Goal: Task Accomplishment & Management: Use online tool/utility

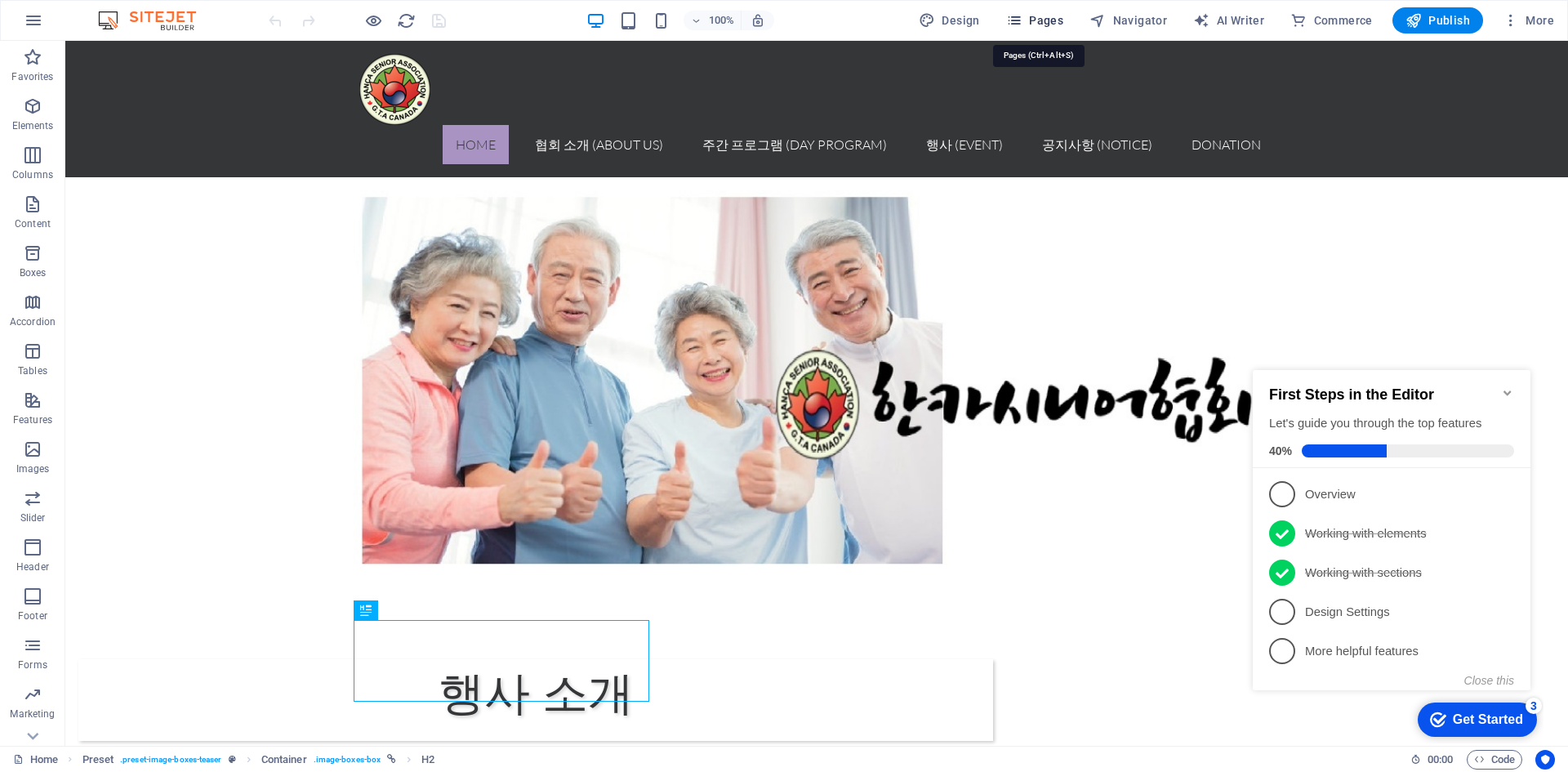
click at [1031, 26] on span "Pages" at bounding box center [1034, 21] width 57 height 17
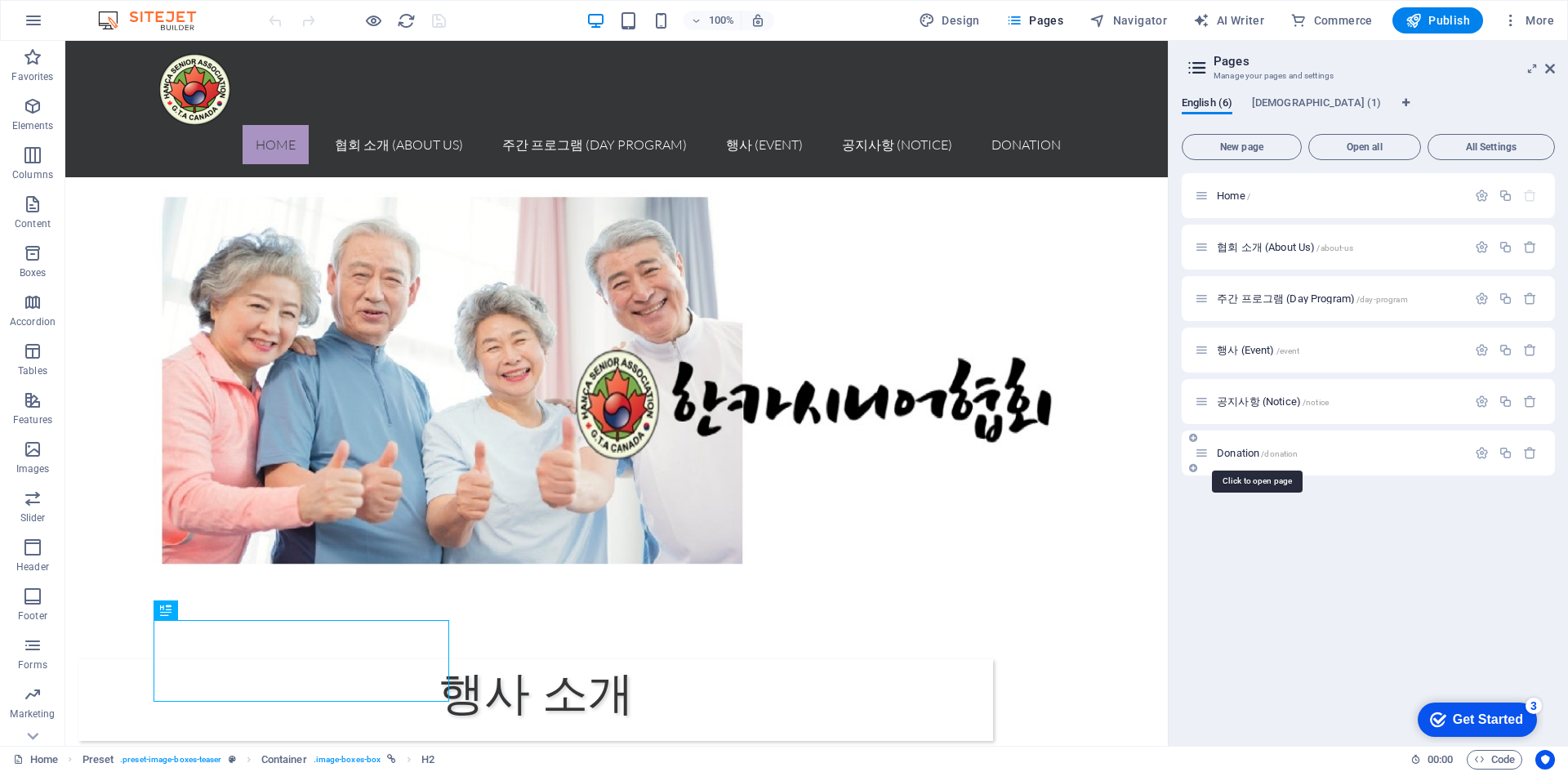
click at [1221, 457] on span "Donation /donation" at bounding box center [1257, 452] width 81 height 12
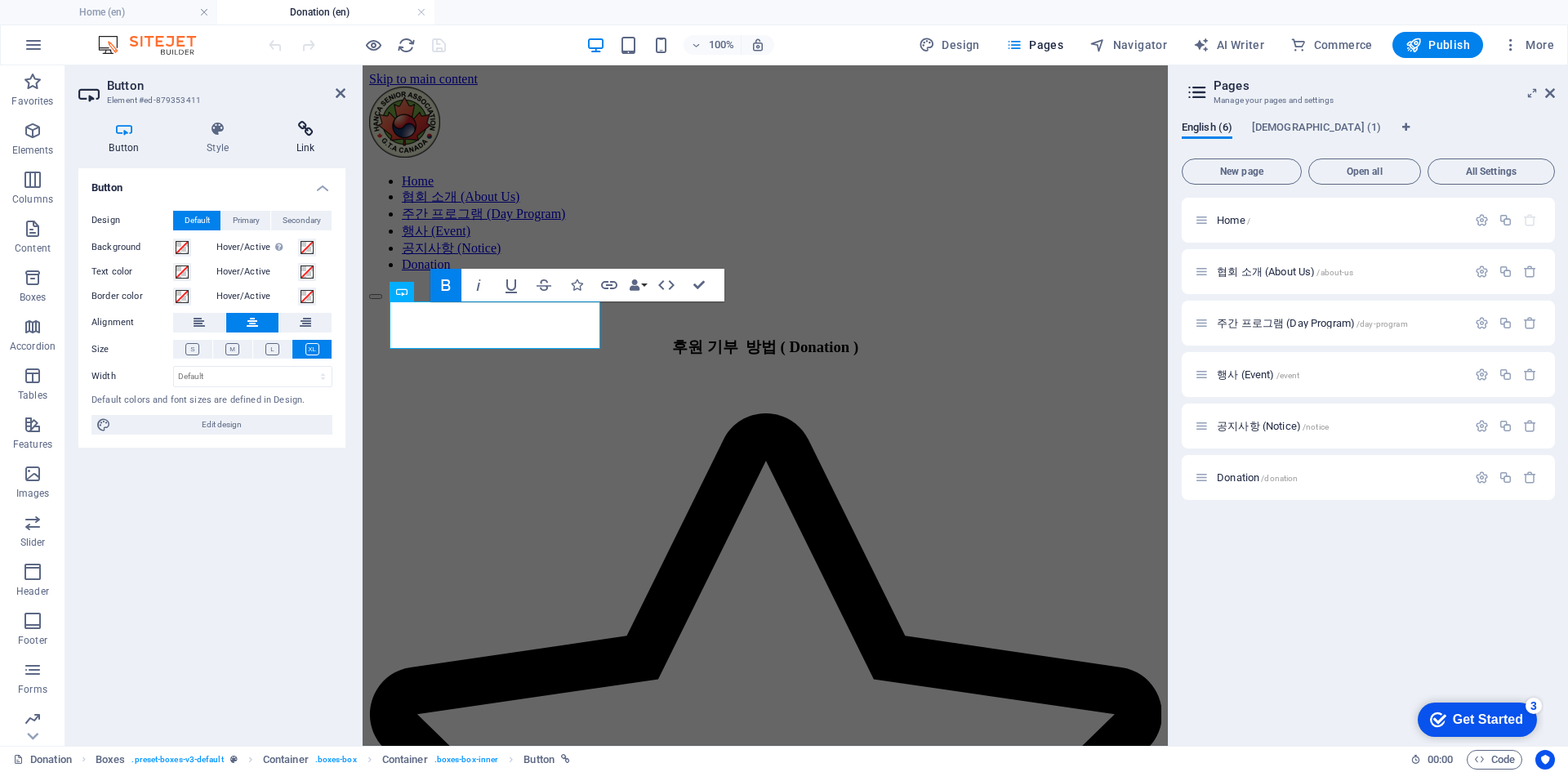
click at [312, 129] on icon at bounding box center [305, 129] width 80 height 17
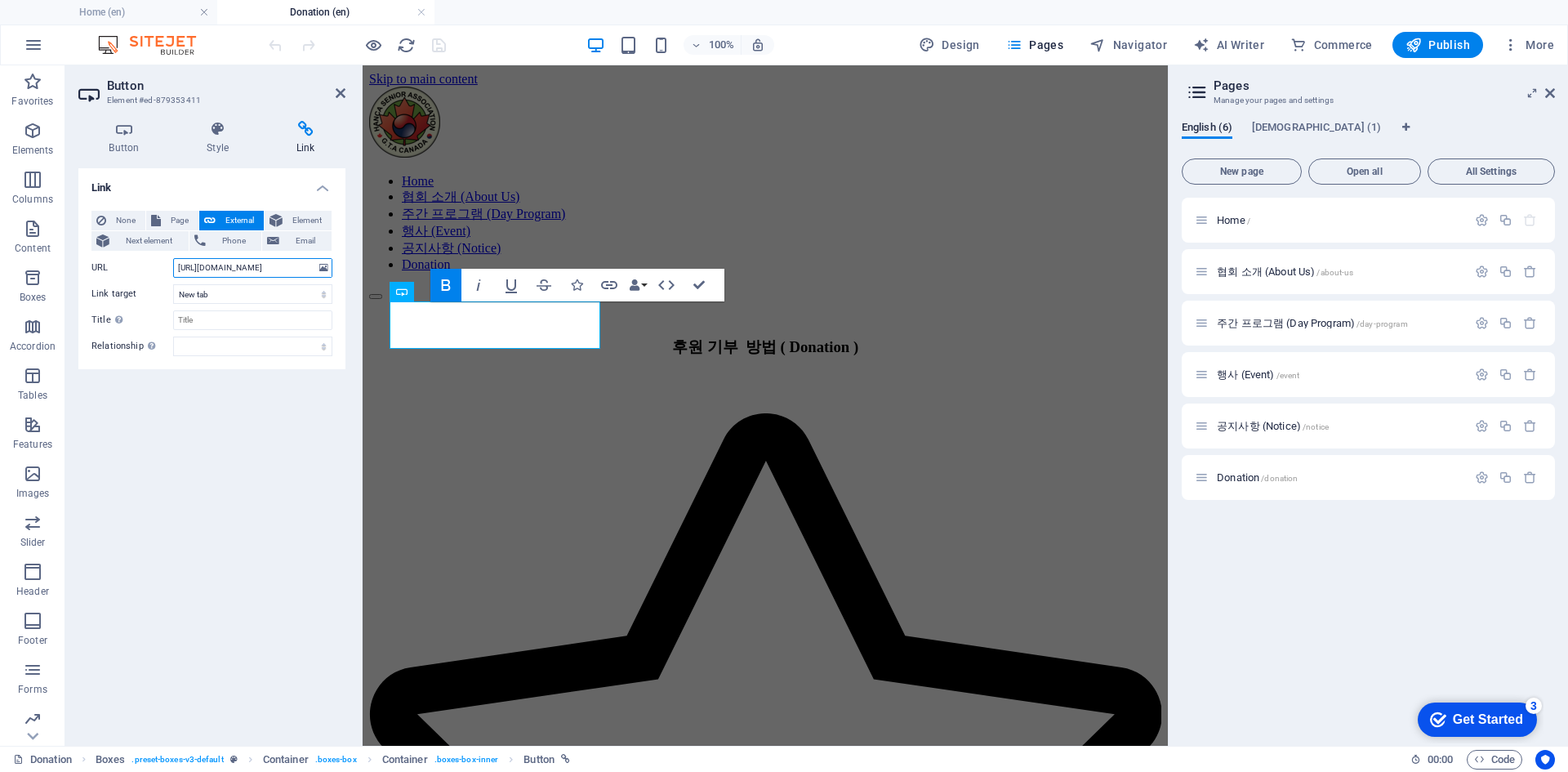
drag, startPoint x: 312, startPoint y: 268, endPoint x: 127, endPoint y: 289, distance: 186.2
click at [127, 289] on div "None Page External Element Next element Phone Email Page Home 협회 소개 (About Us) …" at bounding box center [212, 283] width 241 height 145
type input "rities/hankooksaramcanadasaram-seniors-association-in-gta/"
paste input "[URL][DOMAIN_NAME]"
type input "[URL][DOMAIN_NAME]"
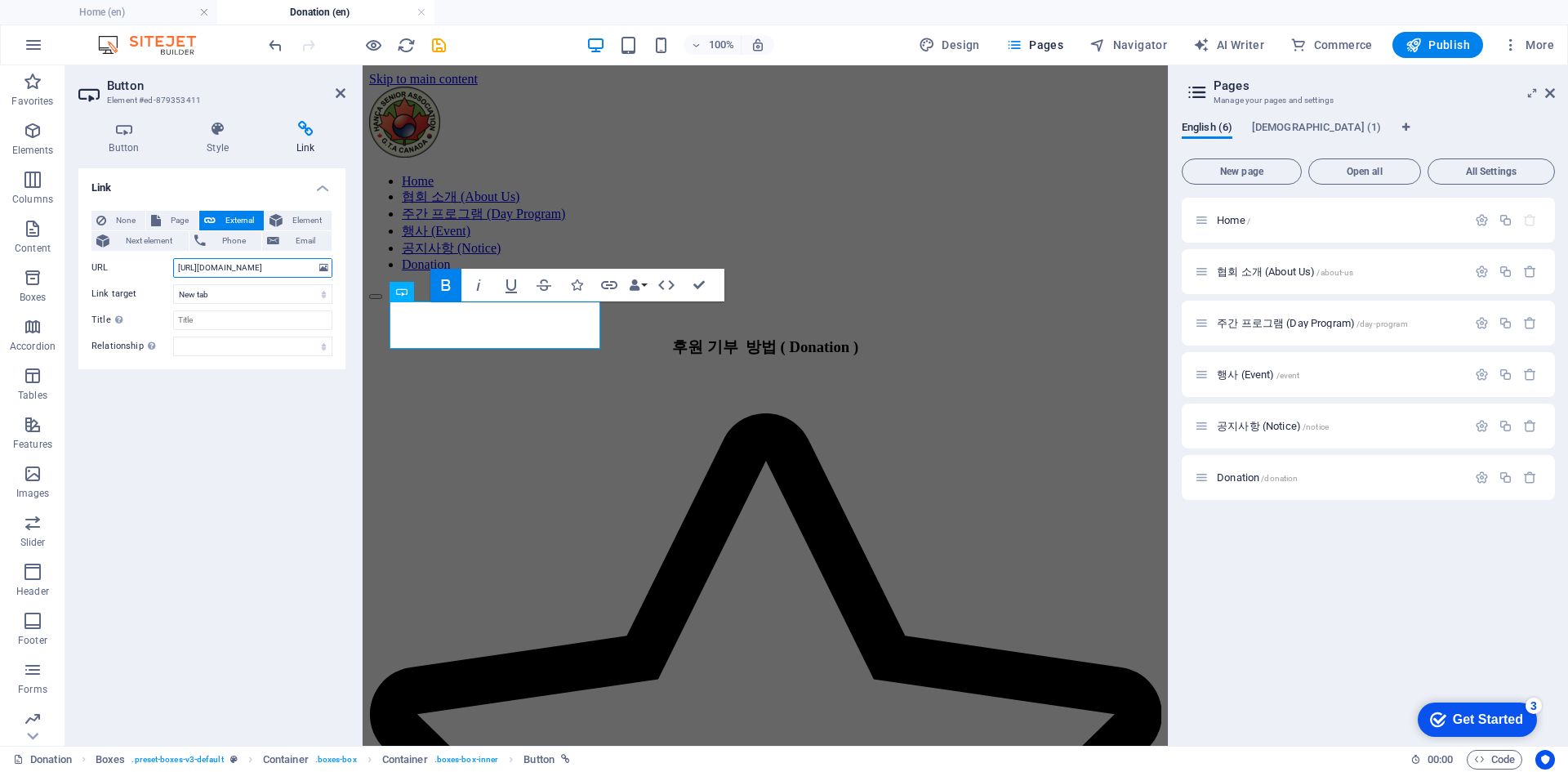
scroll to position [0, 29]
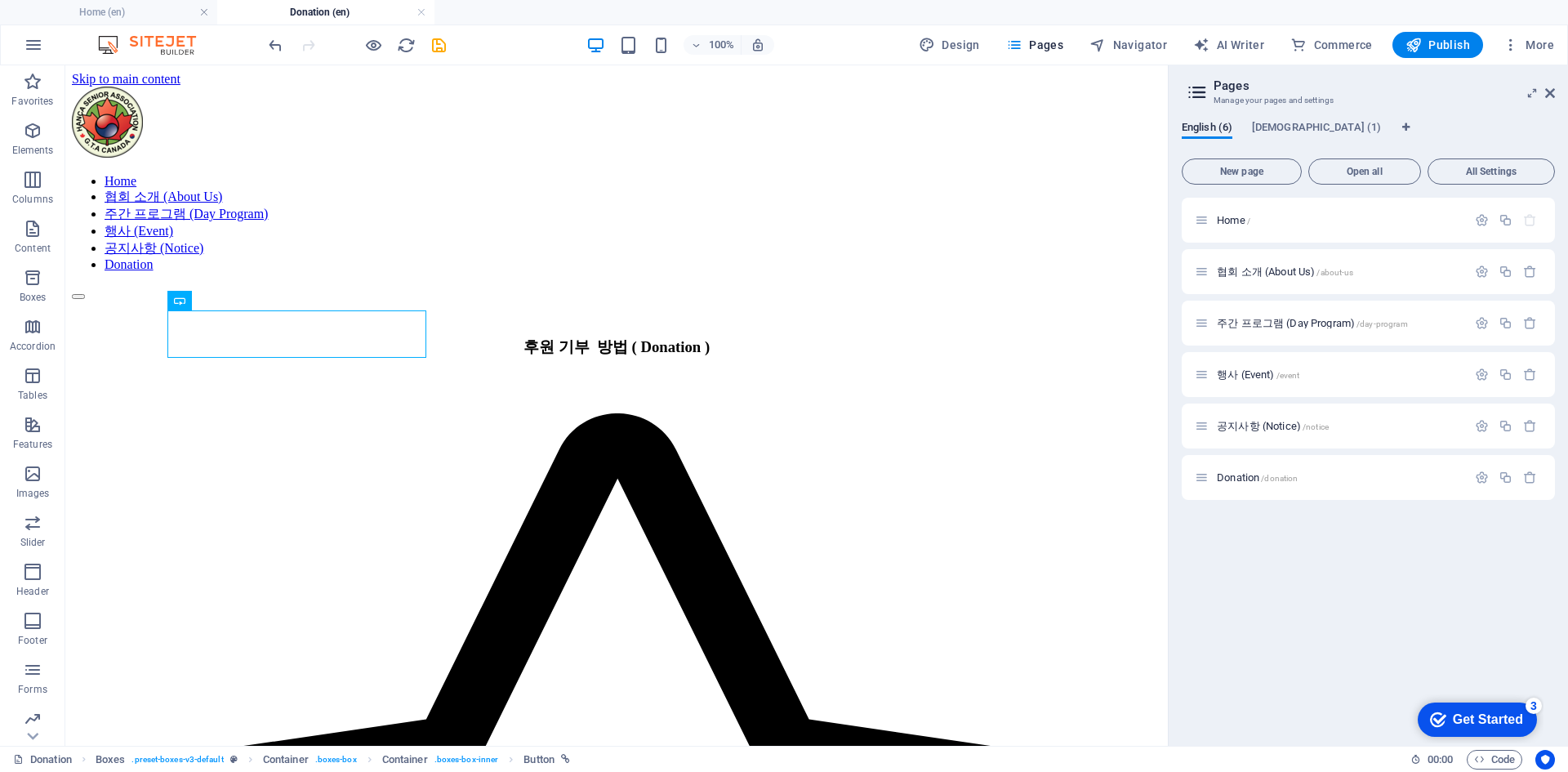
click at [363, 51] on div at bounding box center [357, 44] width 183 height 26
click at [369, 46] on icon "button" at bounding box center [374, 45] width 19 height 19
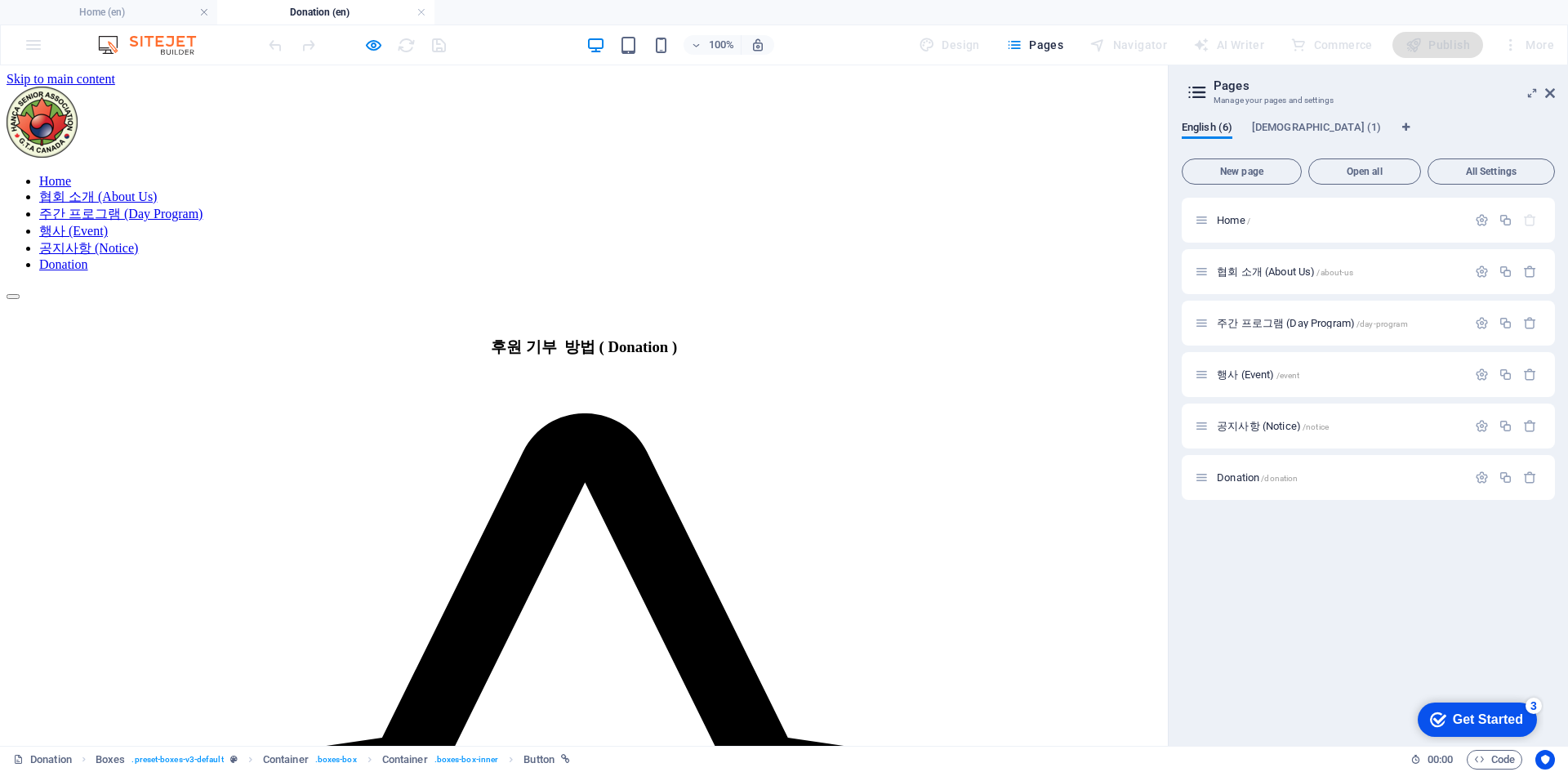
click at [374, 51] on icon "button" at bounding box center [374, 45] width 19 height 19
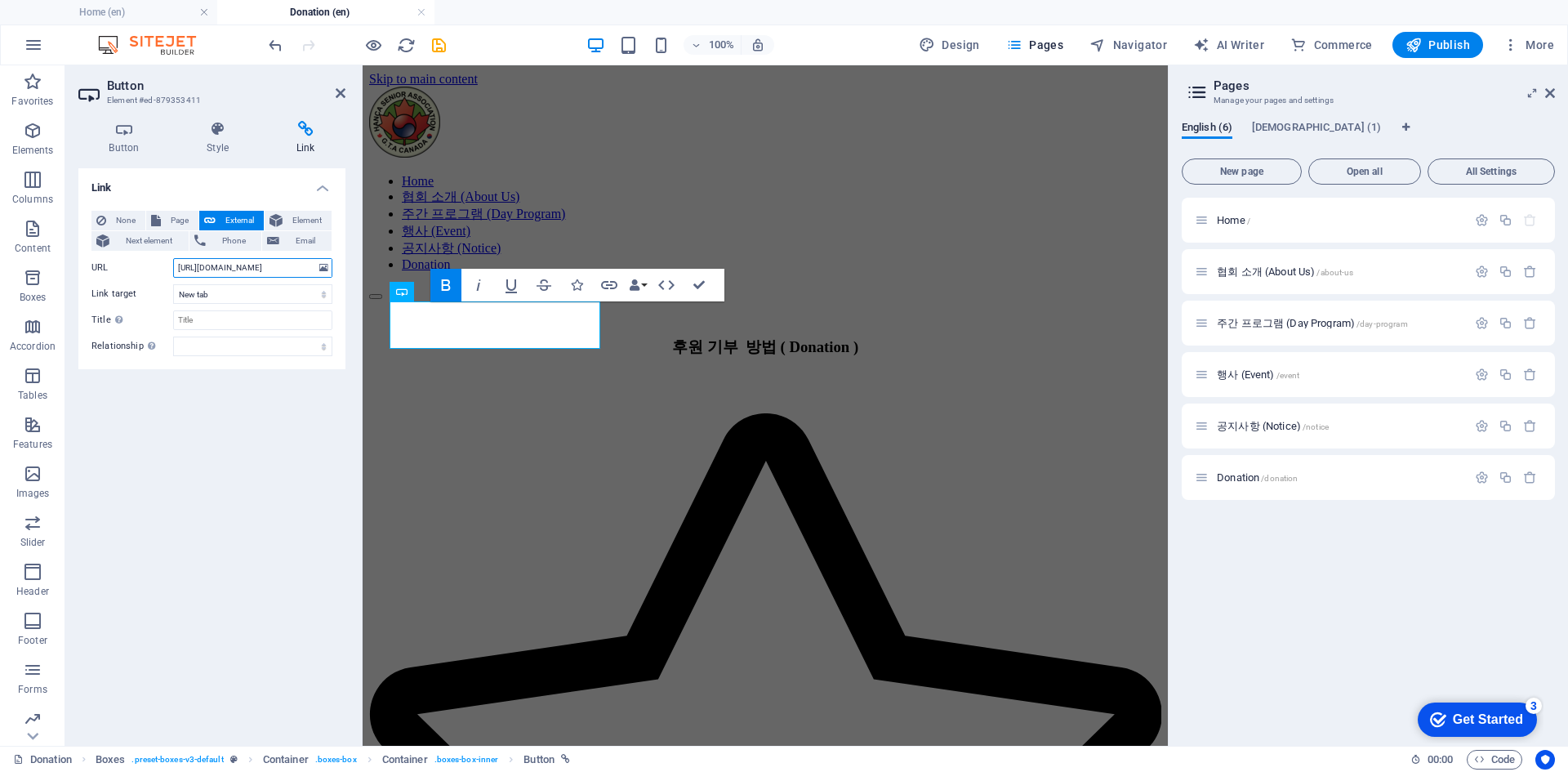
click at [284, 263] on input "[URL][DOMAIN_NAME]" at bounding box center [253, 268] width 159 height 20
click at [336, 96] on icon at bounding box center [340, 93] width 10 height 13
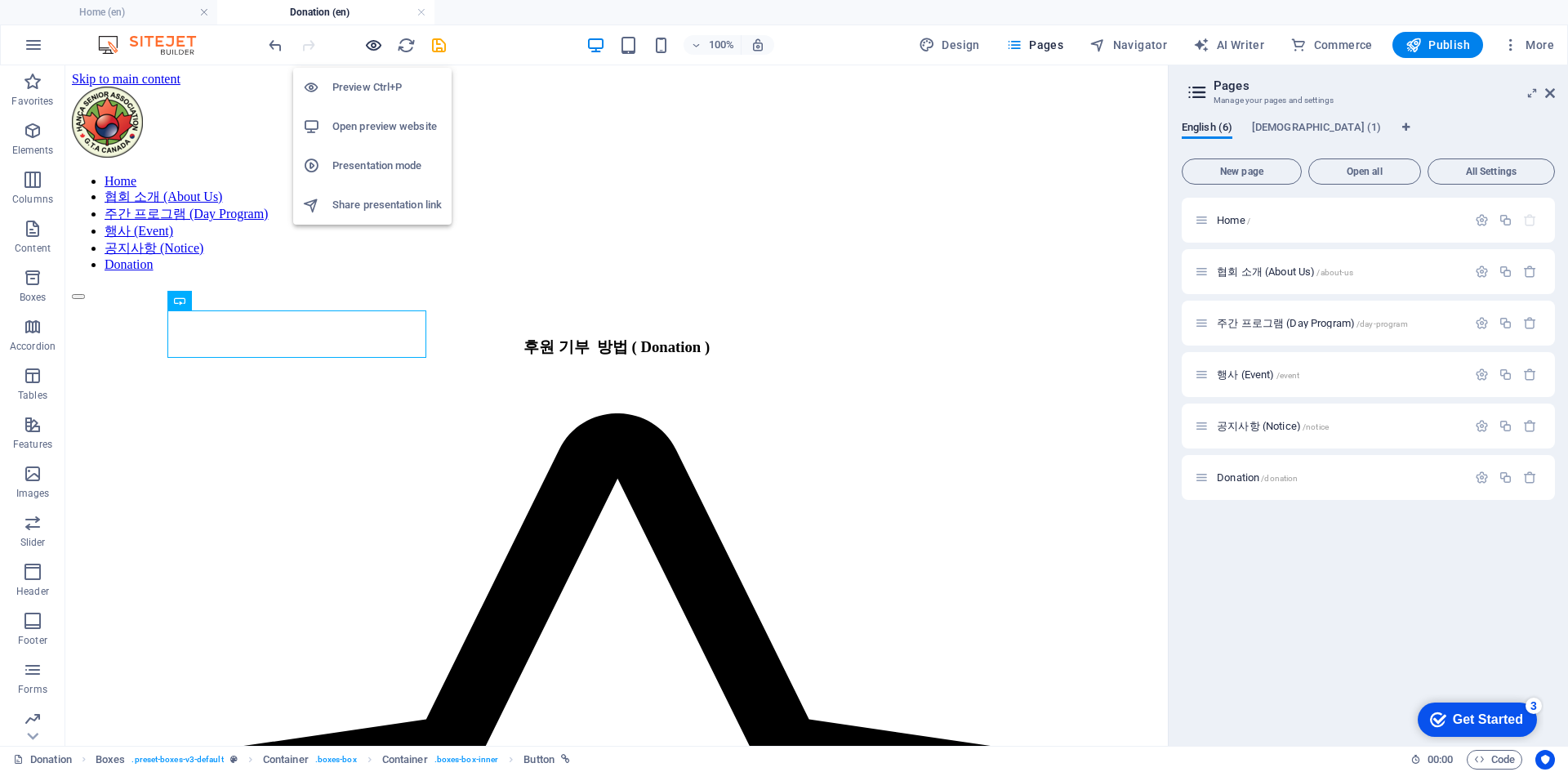
click at [368, 42] on icon "button" at bounding box center [374, 45] width 19 height 19
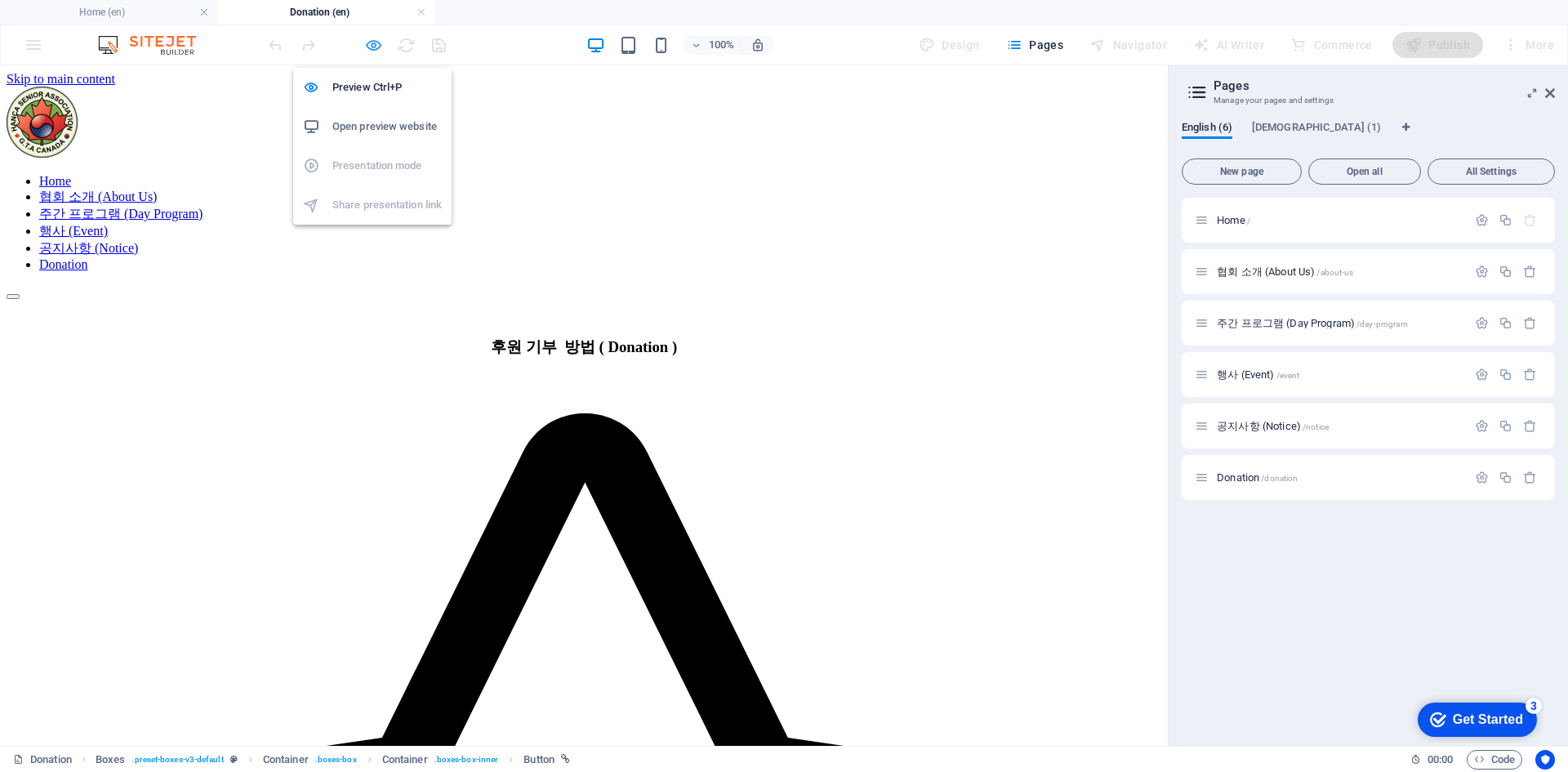
click at [374, 49] on icon "button" at bounding box center [374, 45] width 19 height 19
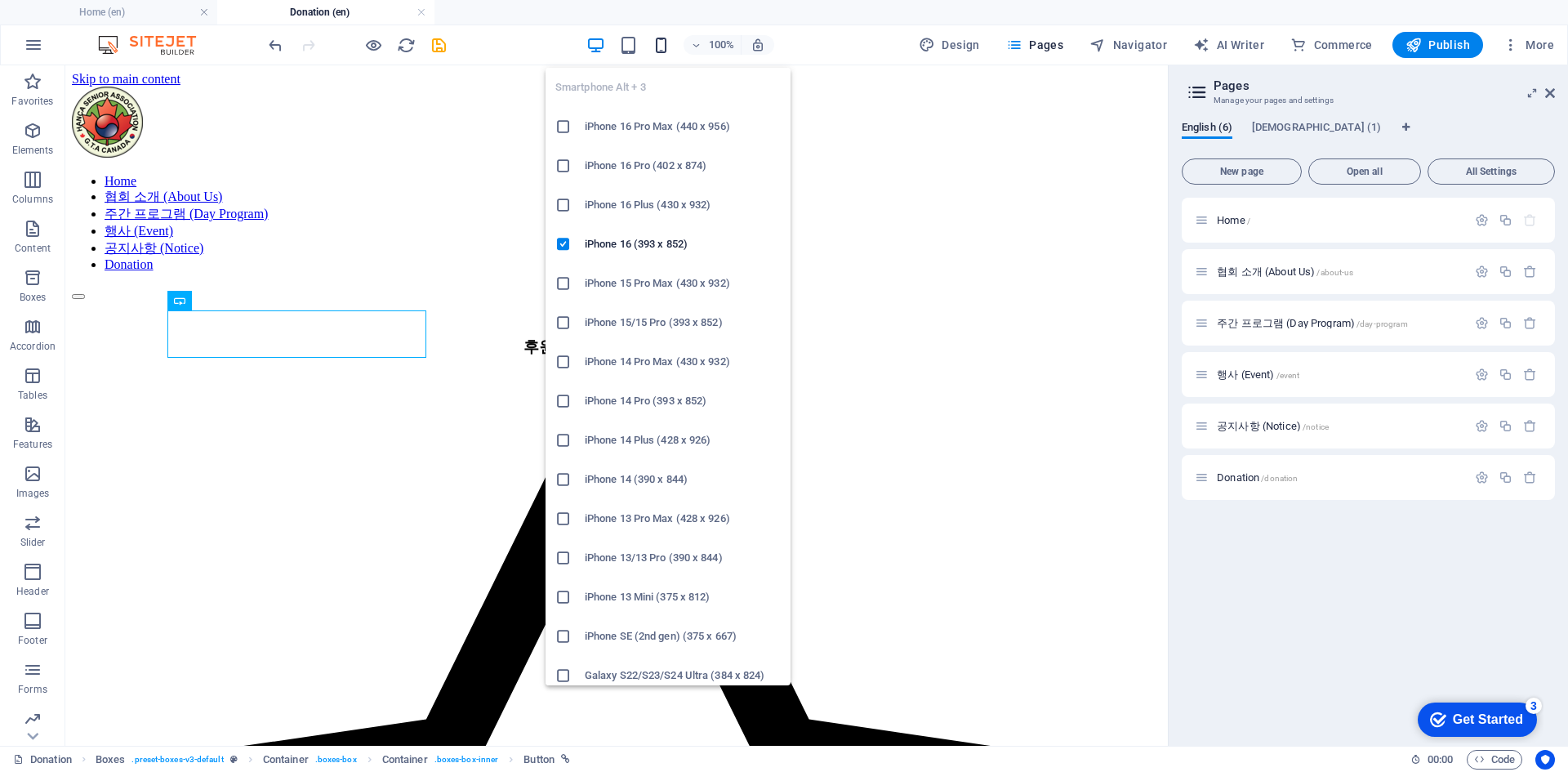
click at [669, 40] on icon "button" at bounding box center [661, 45] width 19 height 19
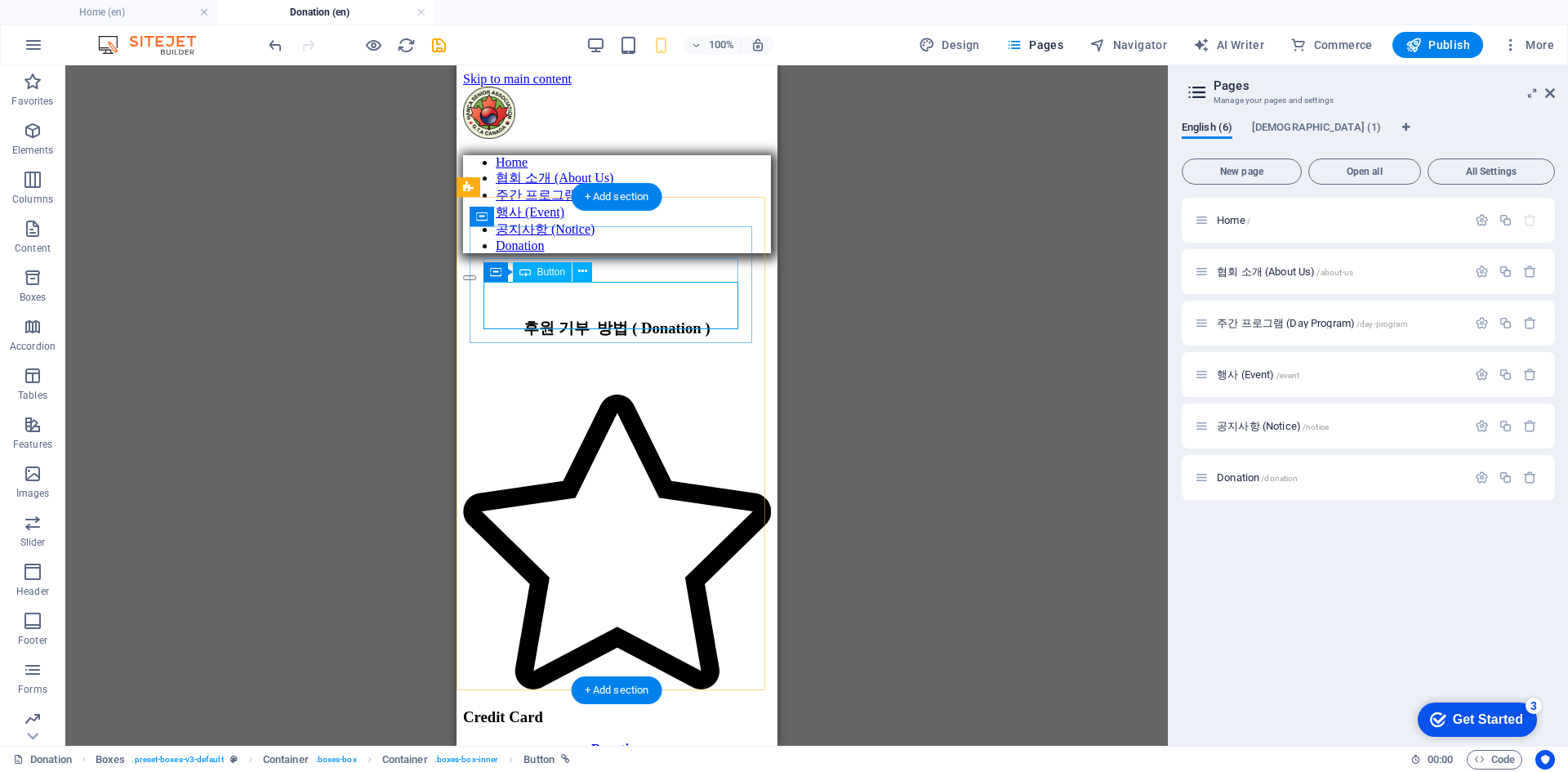
click at [651, 741] on div "Donation" at bounding box center [616, 749] width 308 height 15
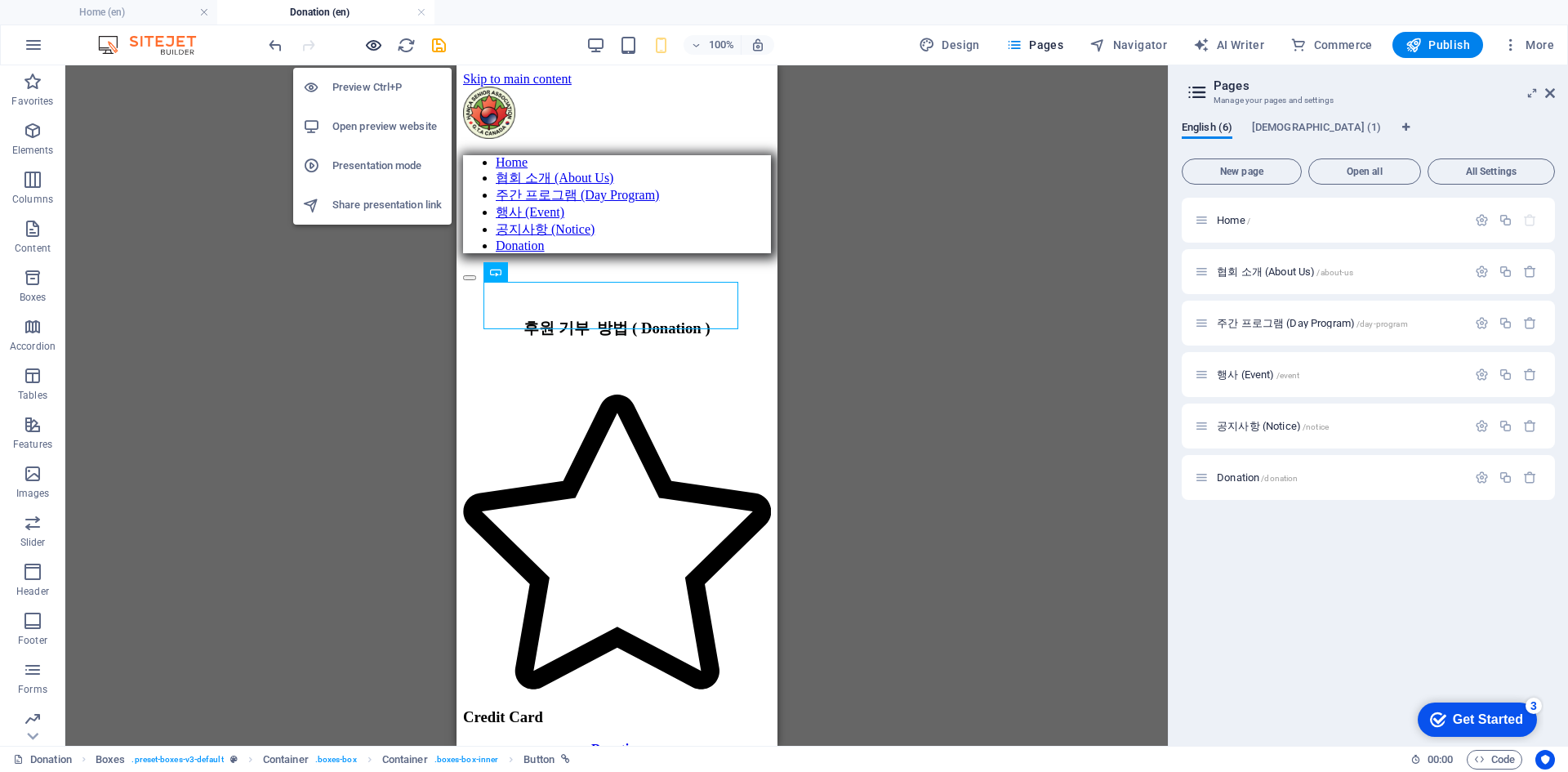
click at [373, 42] on icon "button" at bounding box center [374, 45] width 19 height 19
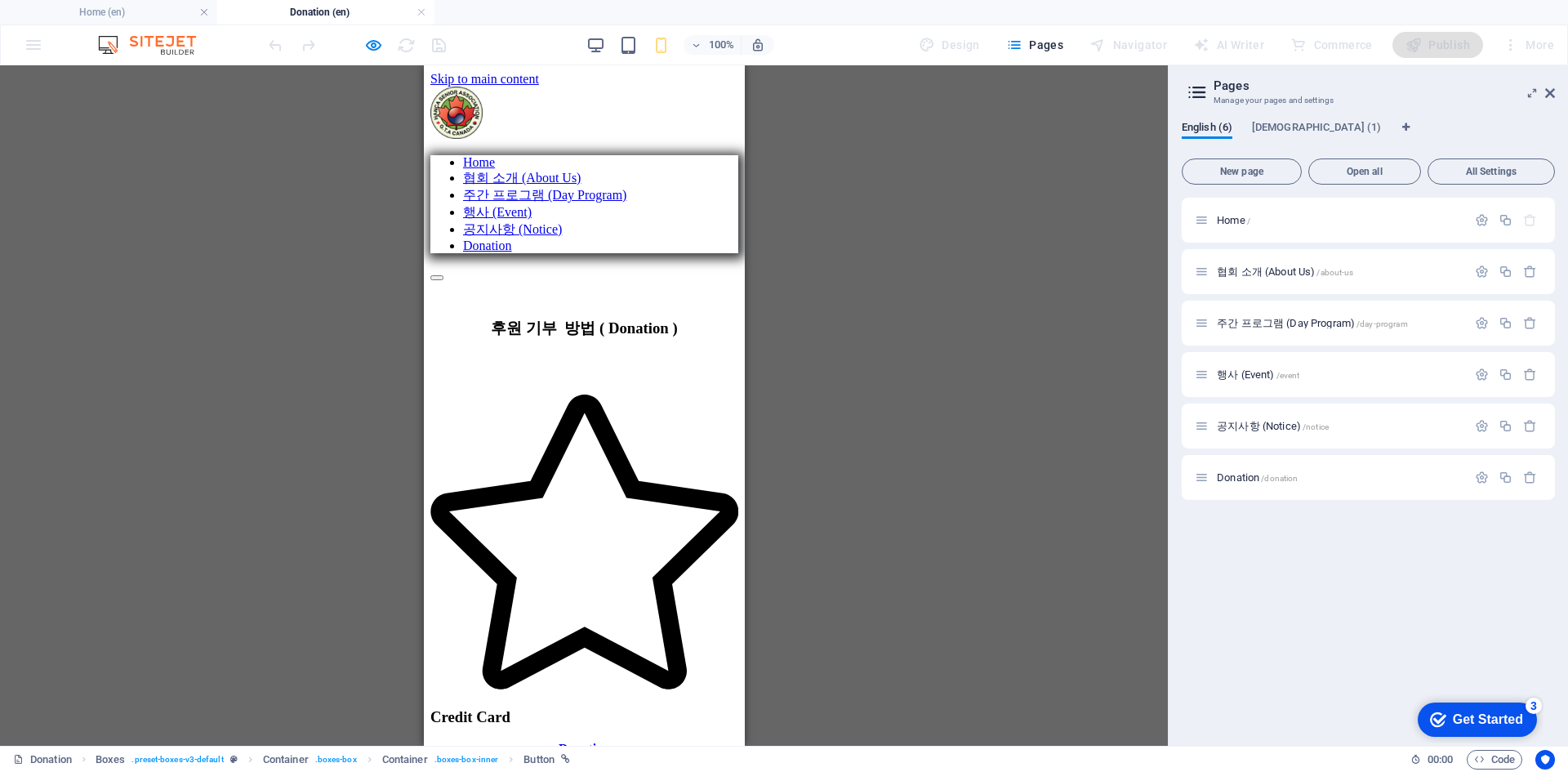
click at [609, 741] on strong "Donation" at bounding box center [584, 748] width 51 height 14
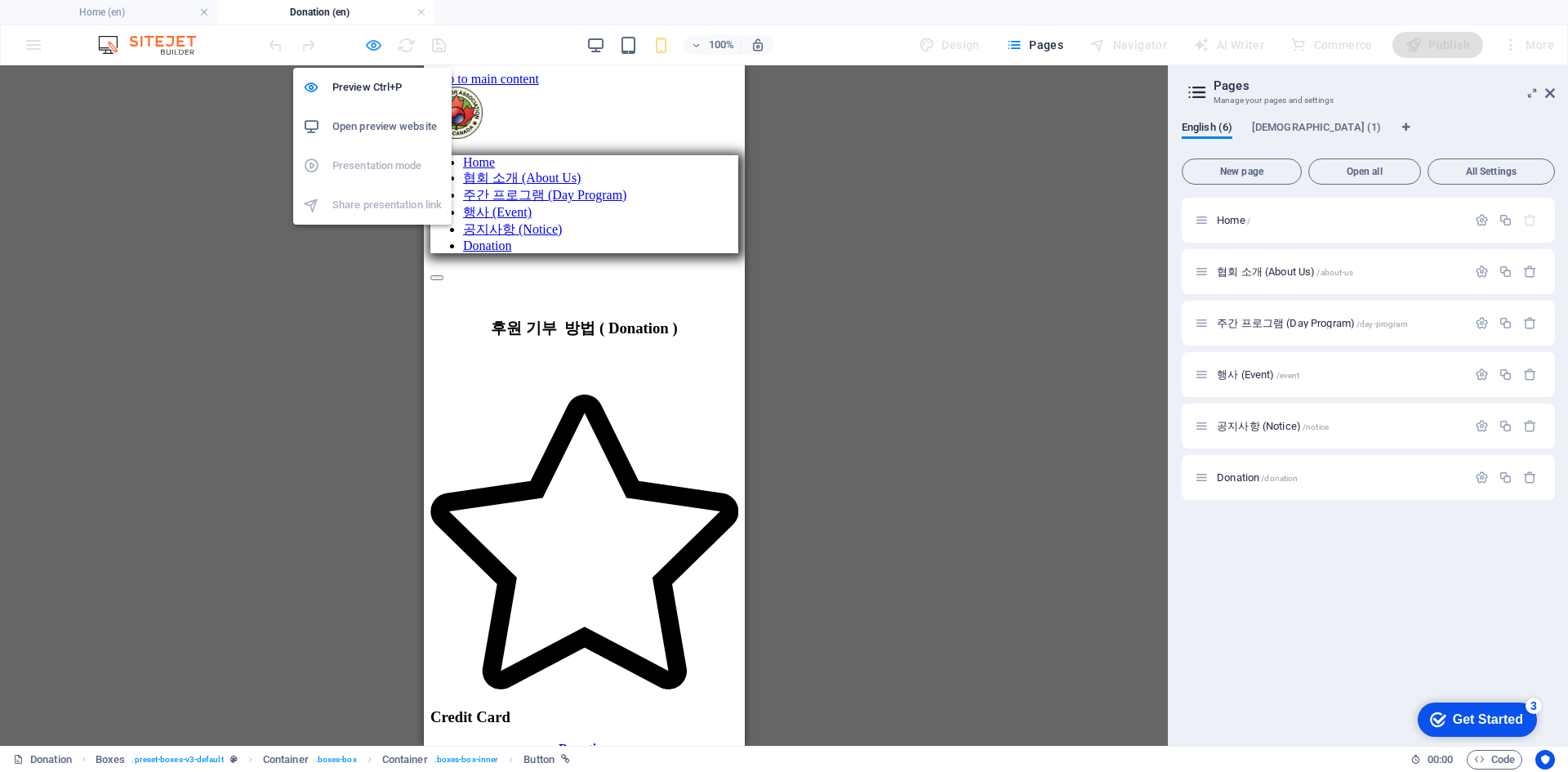
click at [370, 37] on icon "button" at bounding box center [374, 45] width 19 height 19
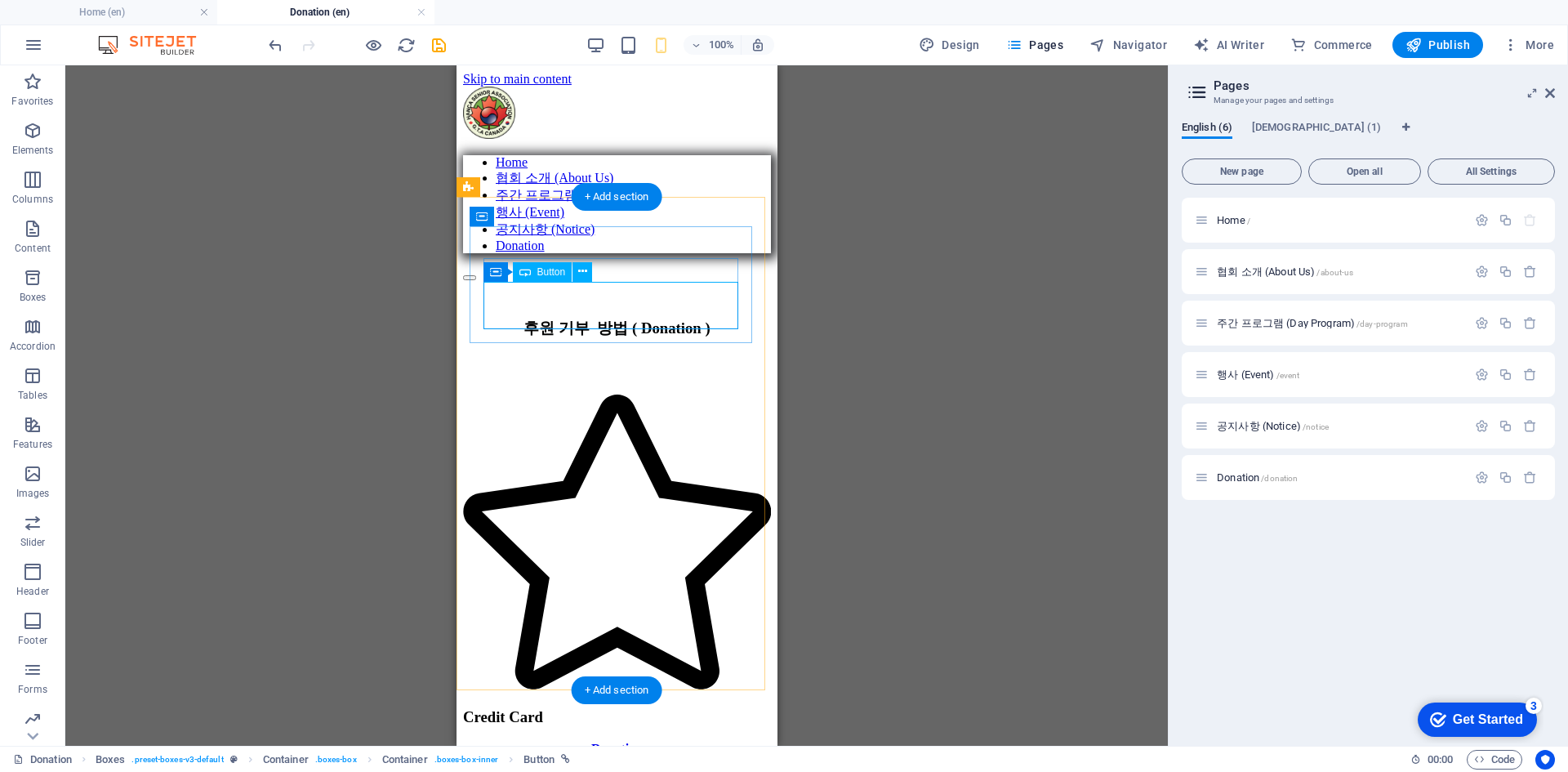
click at [572, 741] on div "Donation" at bounding box center [616, 749] width 308 height 15
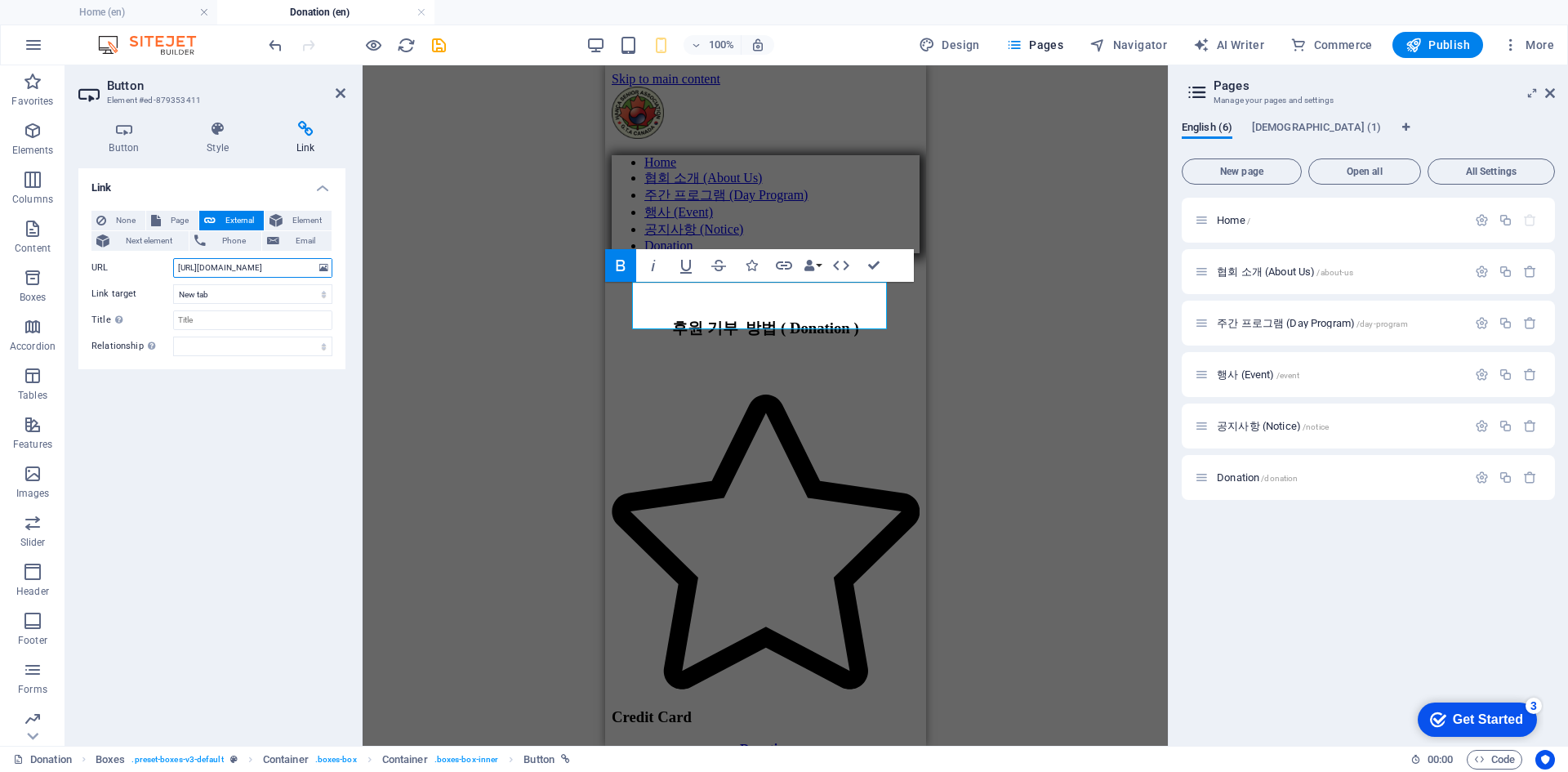
click at [279, 271] on input "[URL][DOMAIN_NAME]" at bounding box center [253, 268] width 159 height 20
type input "[URL][DOMAIN_NAME]"
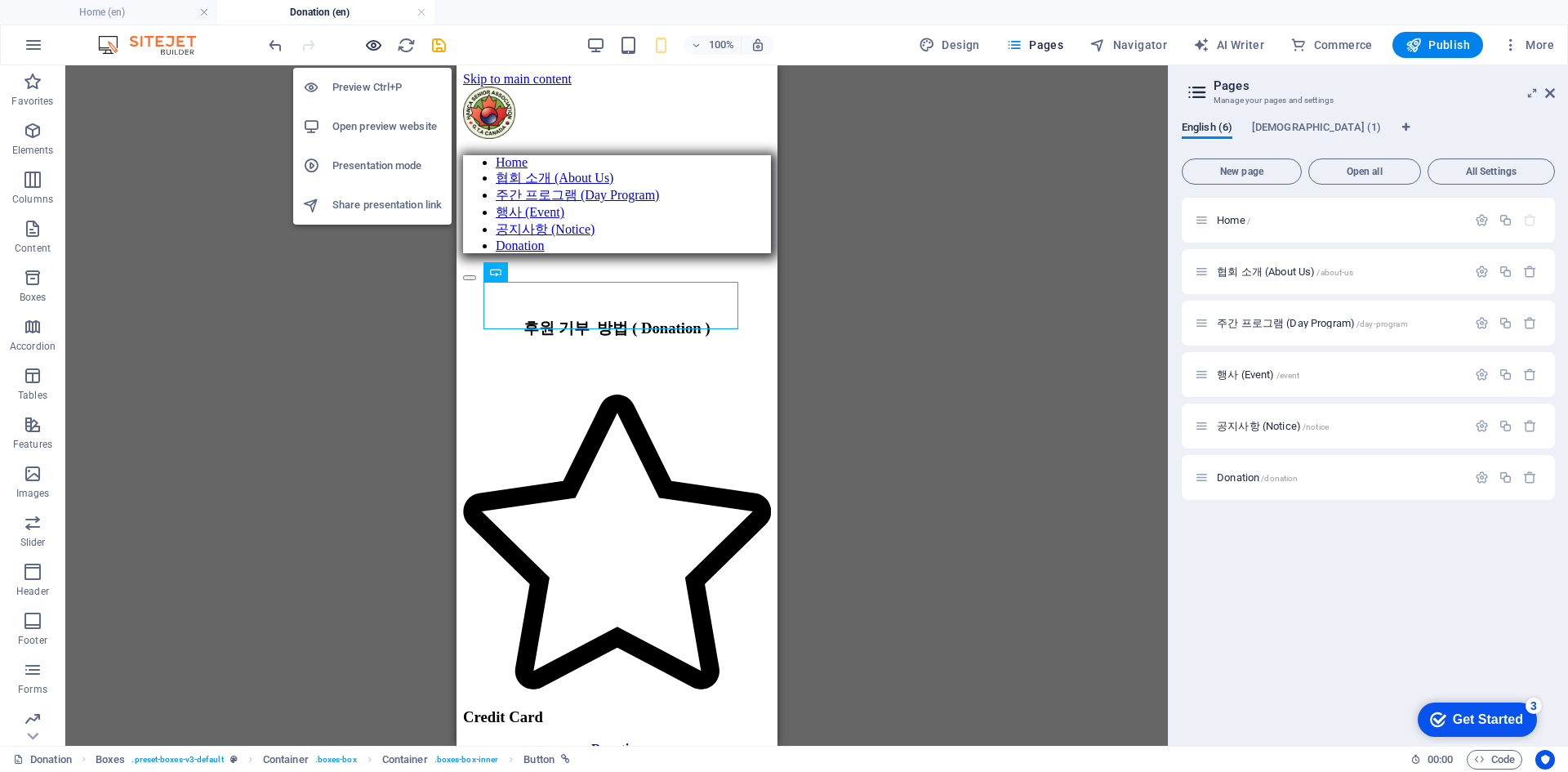
click at [376, 44] on icon "button" at bounding box center [374, 45] width 19 height 19
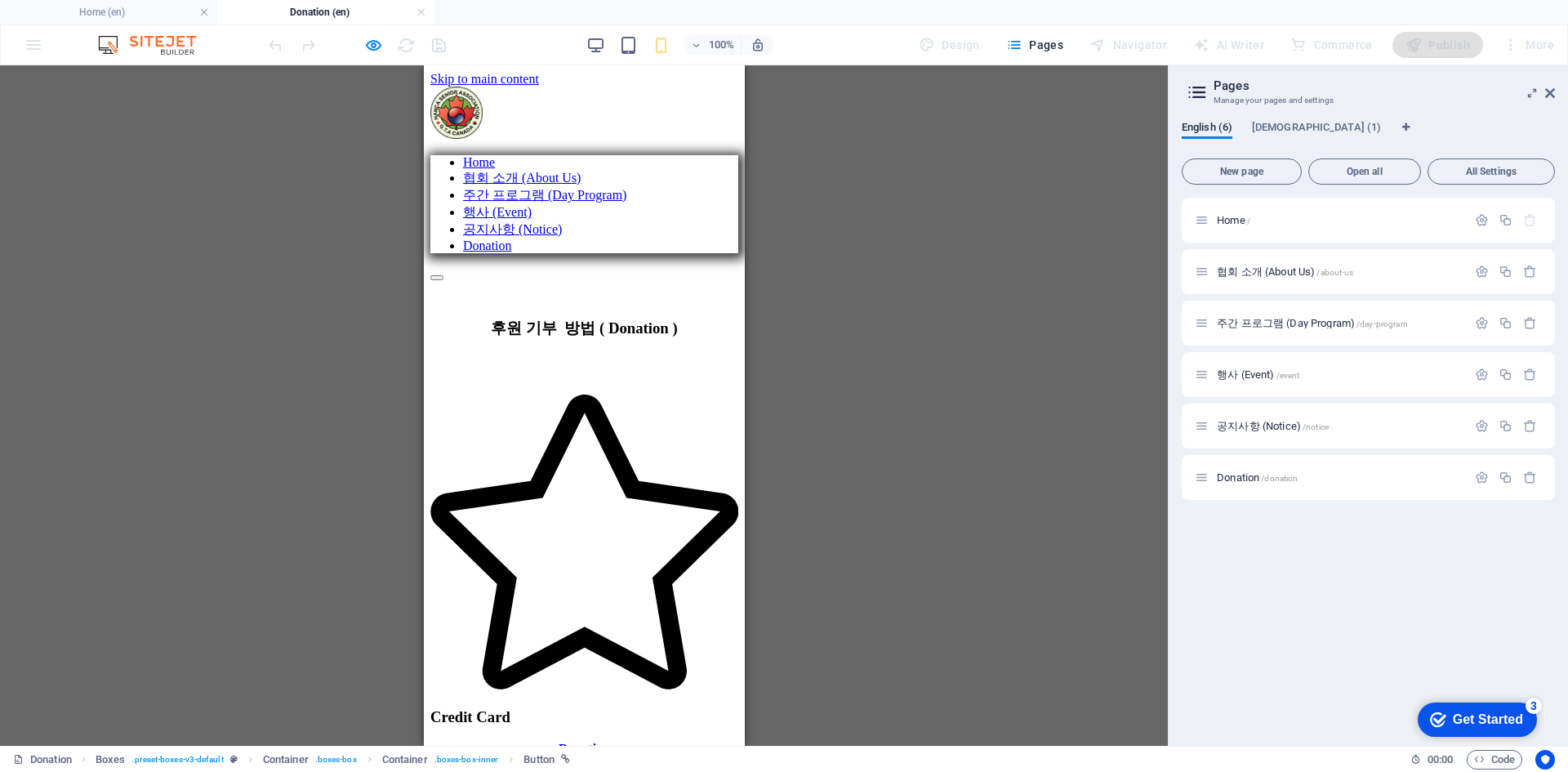
click at [566, 741] on strong "Donation" at bounding box center [584, 748] width 51 height 14
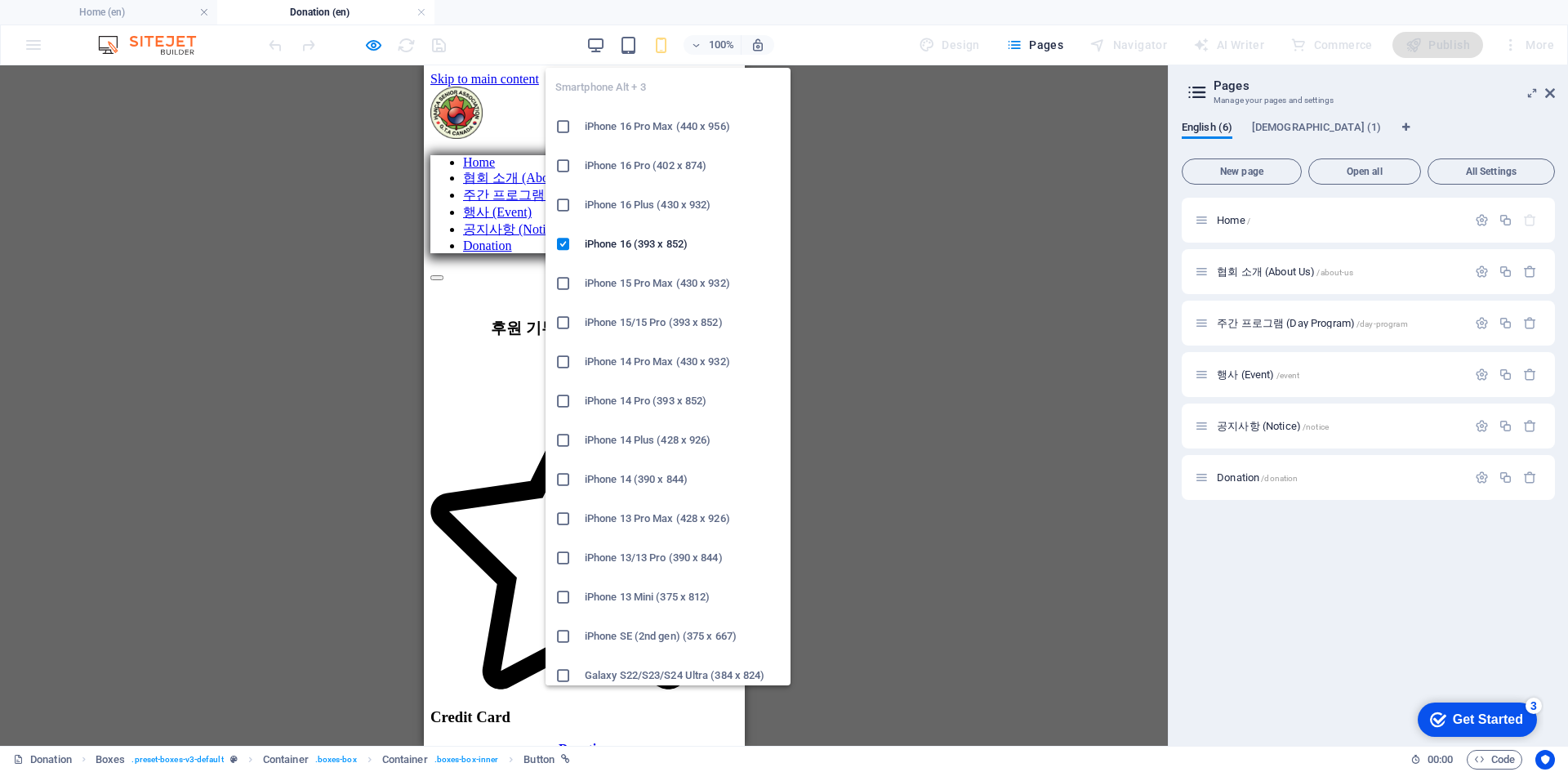
click at [659, 46] on icon "button" at bounding box center [661, 45] width 19 height 19
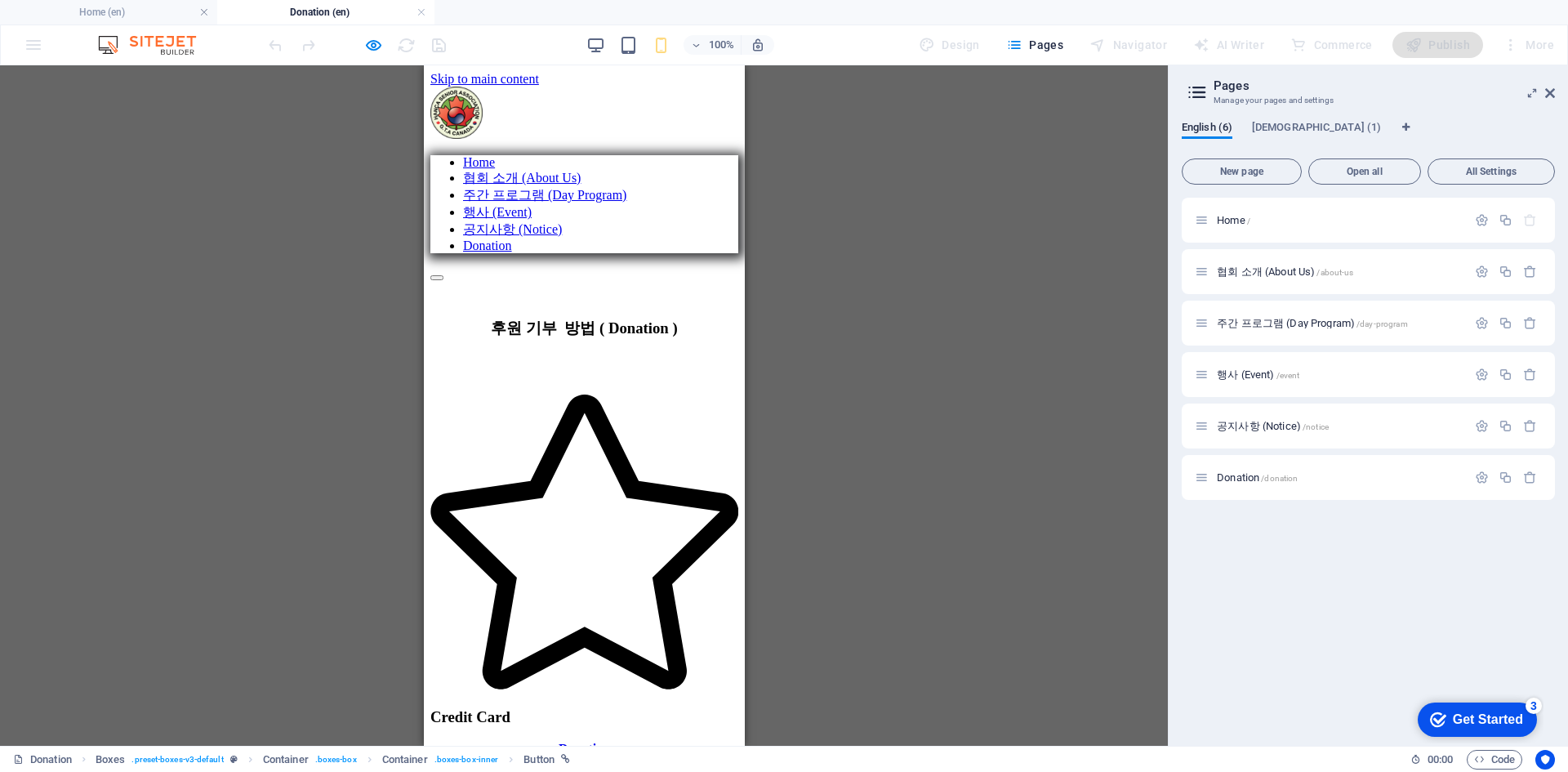
click at [558, 741] on link "Donation" at bounding box center [584, 748] width 51 height 14
click at [602, 741] on link "Donation" at bounding box center [584, 748] width 51 height 14
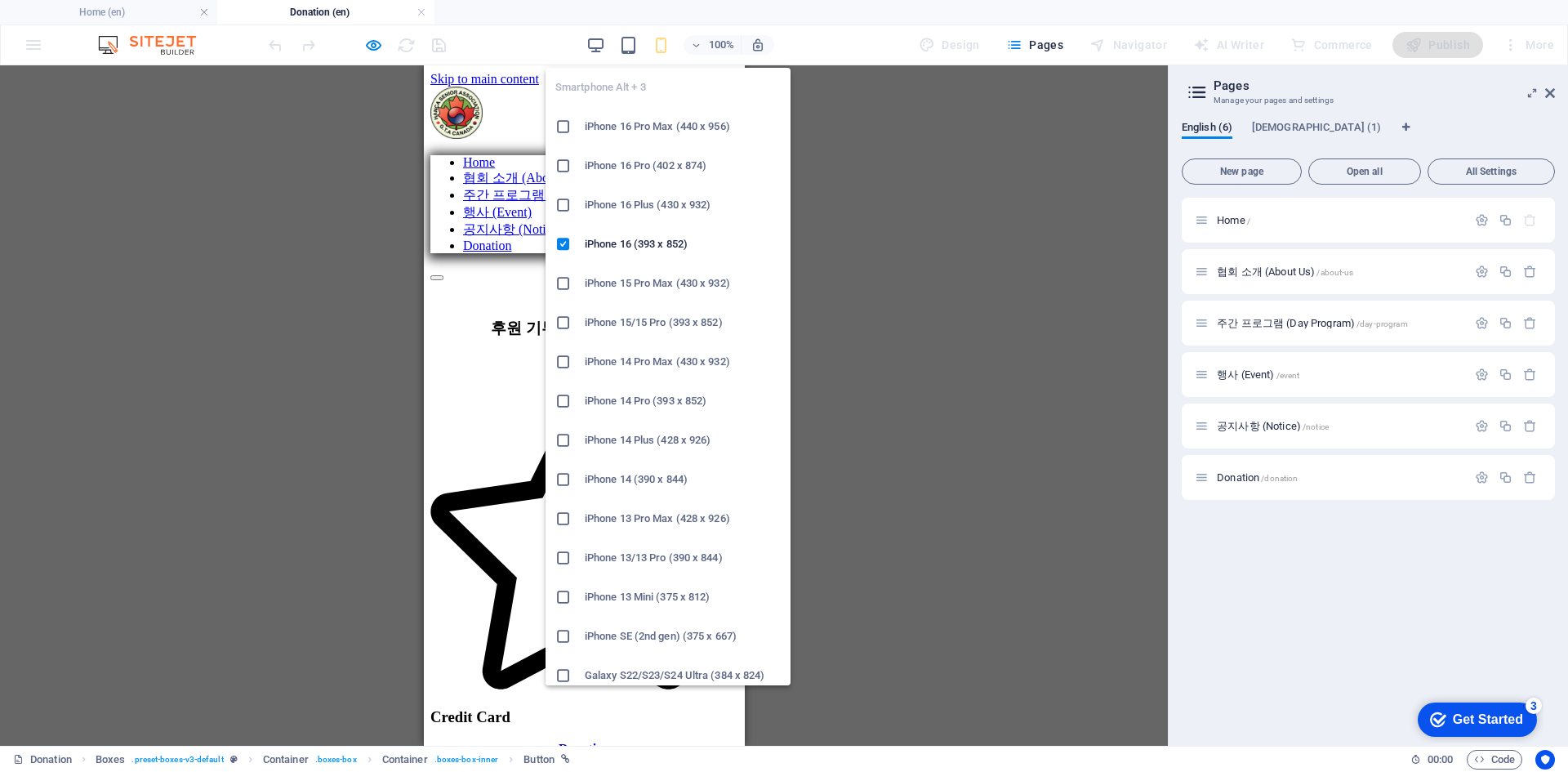
click at [661, 52] on icon "button" at bounding box center [661, 45] width 19 height 19
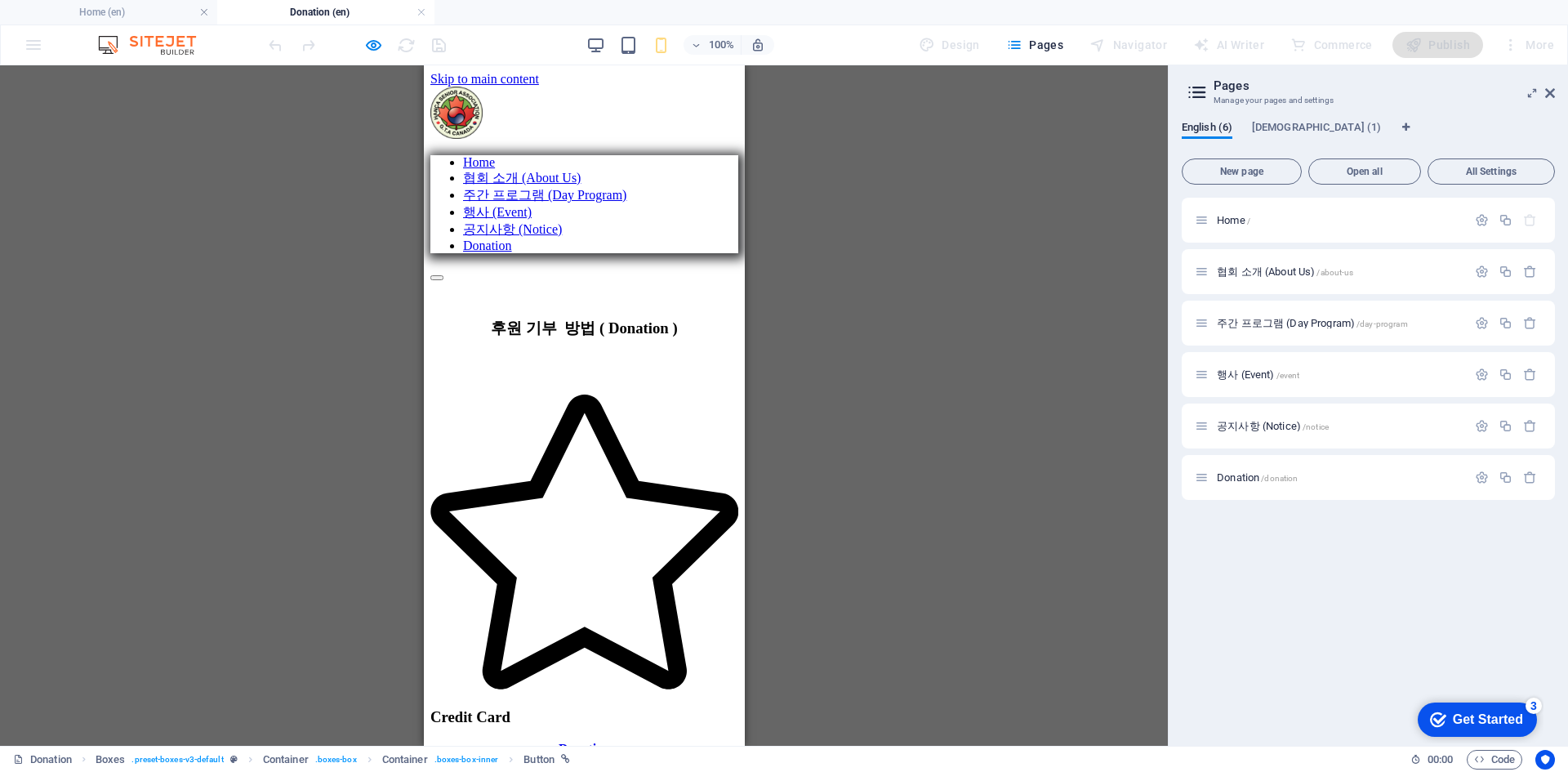
click at [604, 741] on strong "Donation" at bounding box center [584, 748] width 51 height 14
click at [586, 46] on div "100% Design Pages Navigator AI Writer Commerce Publish More" at bounding box center [913, 44] width 1295 height 26
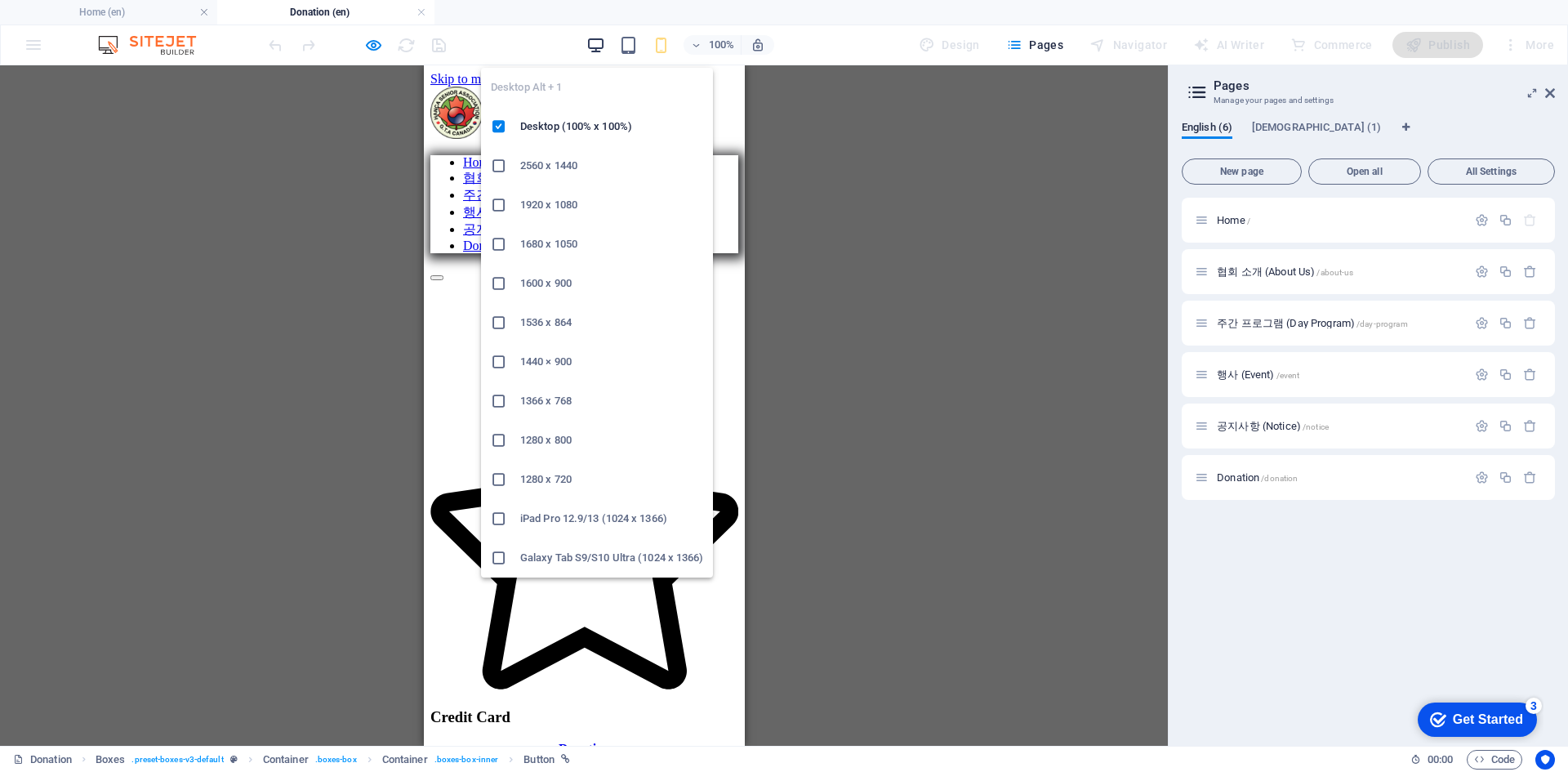
click at [597, 48] on icon "button" at bounding box center [595, 45] width 19 height 19
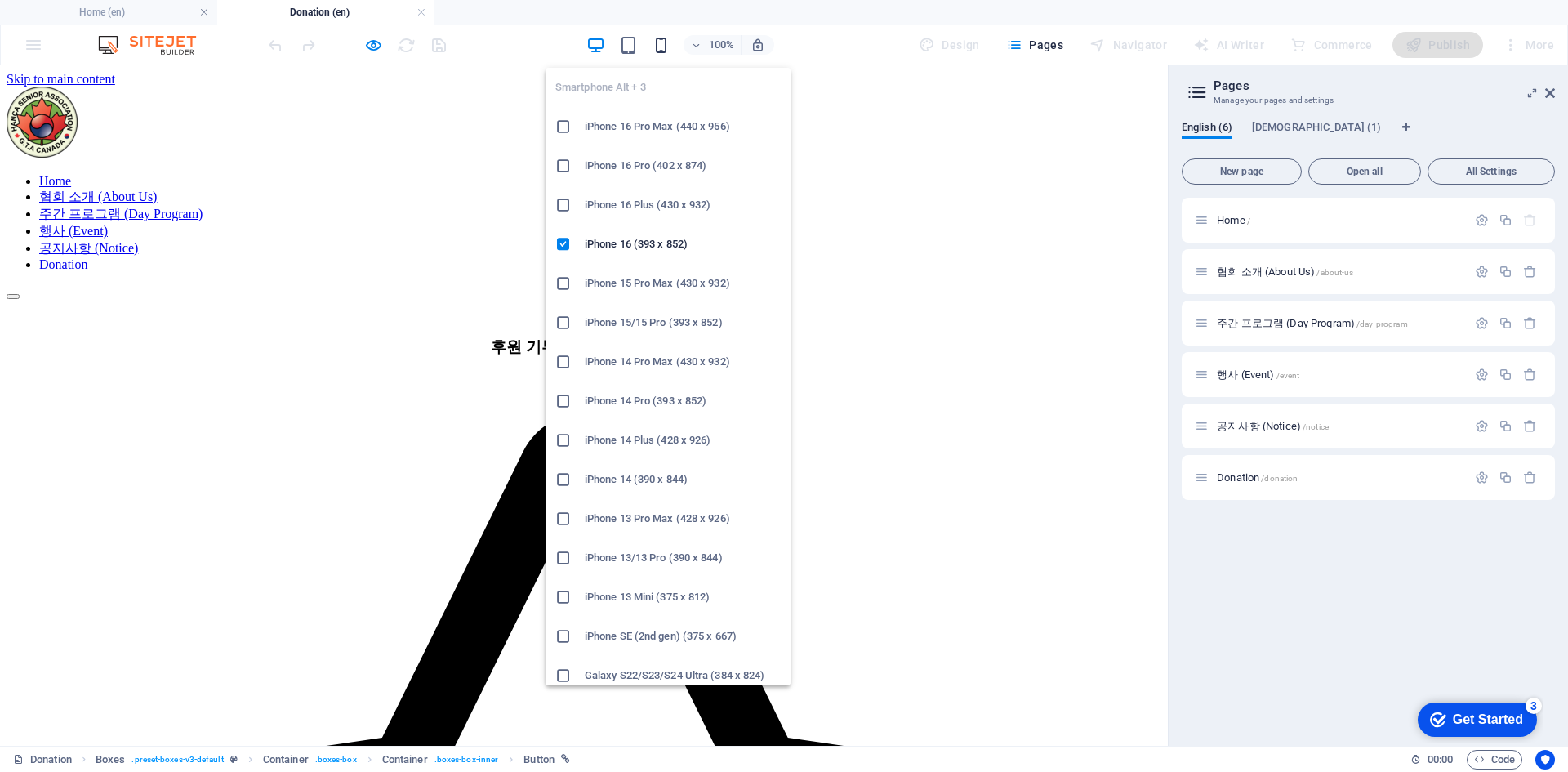
click at [668, 43] on icon "button" at bounding box center [661, 45] width 19 height 19
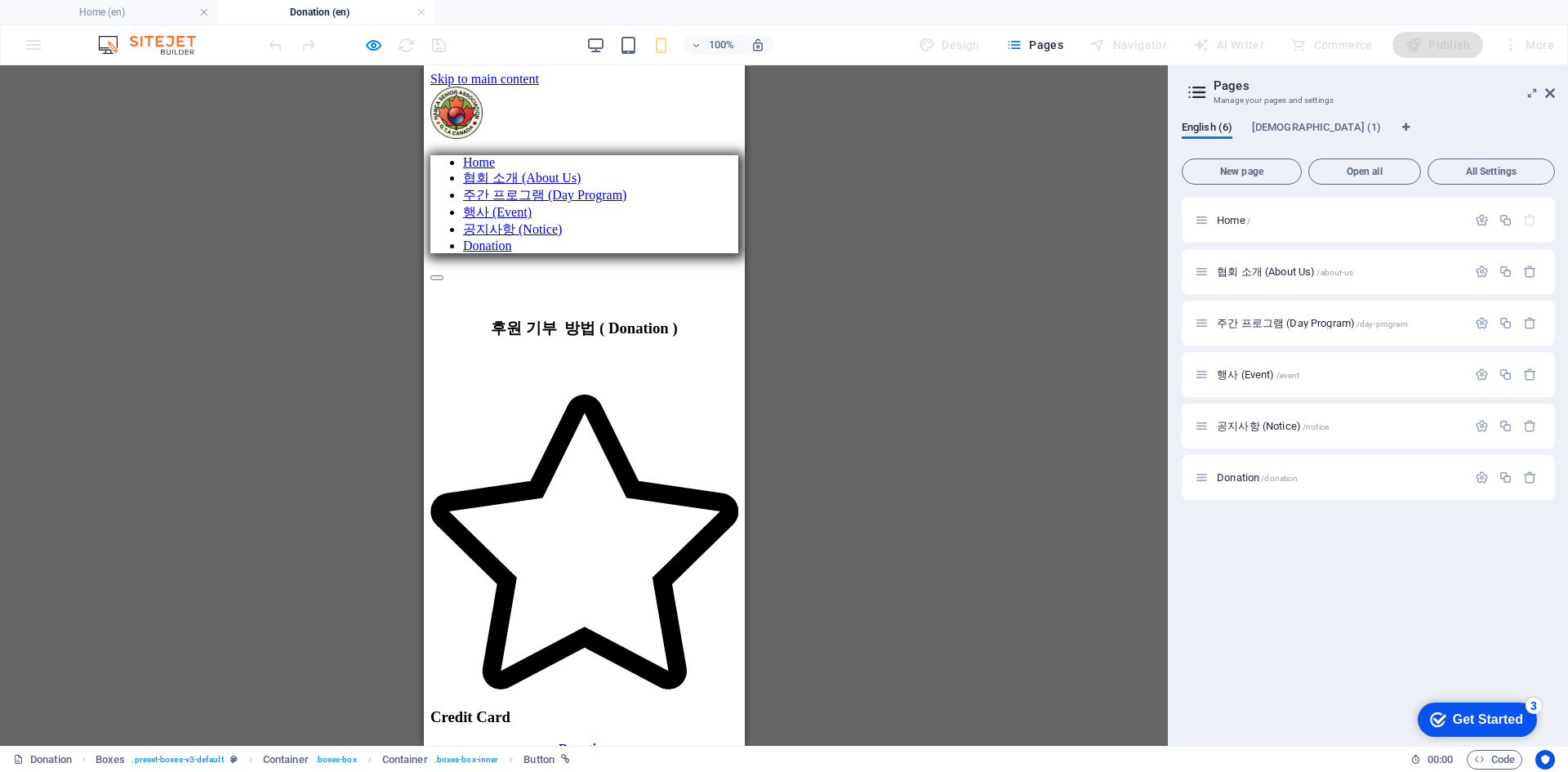
click at [576, 741] on strong "Donation" at bounding box center [584, 748] width 51 height 14
click at [580, 741] on strong "Donation" at bounding box center [584, 748] width 51 height 14
click at [593, 741] on strong "Donation" at bounding box center [584, 748] width 51 height 14
click at [600, 741] on strong "Donation" at bounding box center [584, 748] width 51 height 14
click at [558, 741] on link "Donation" at bounding box center [584, 748] width 51 height 14
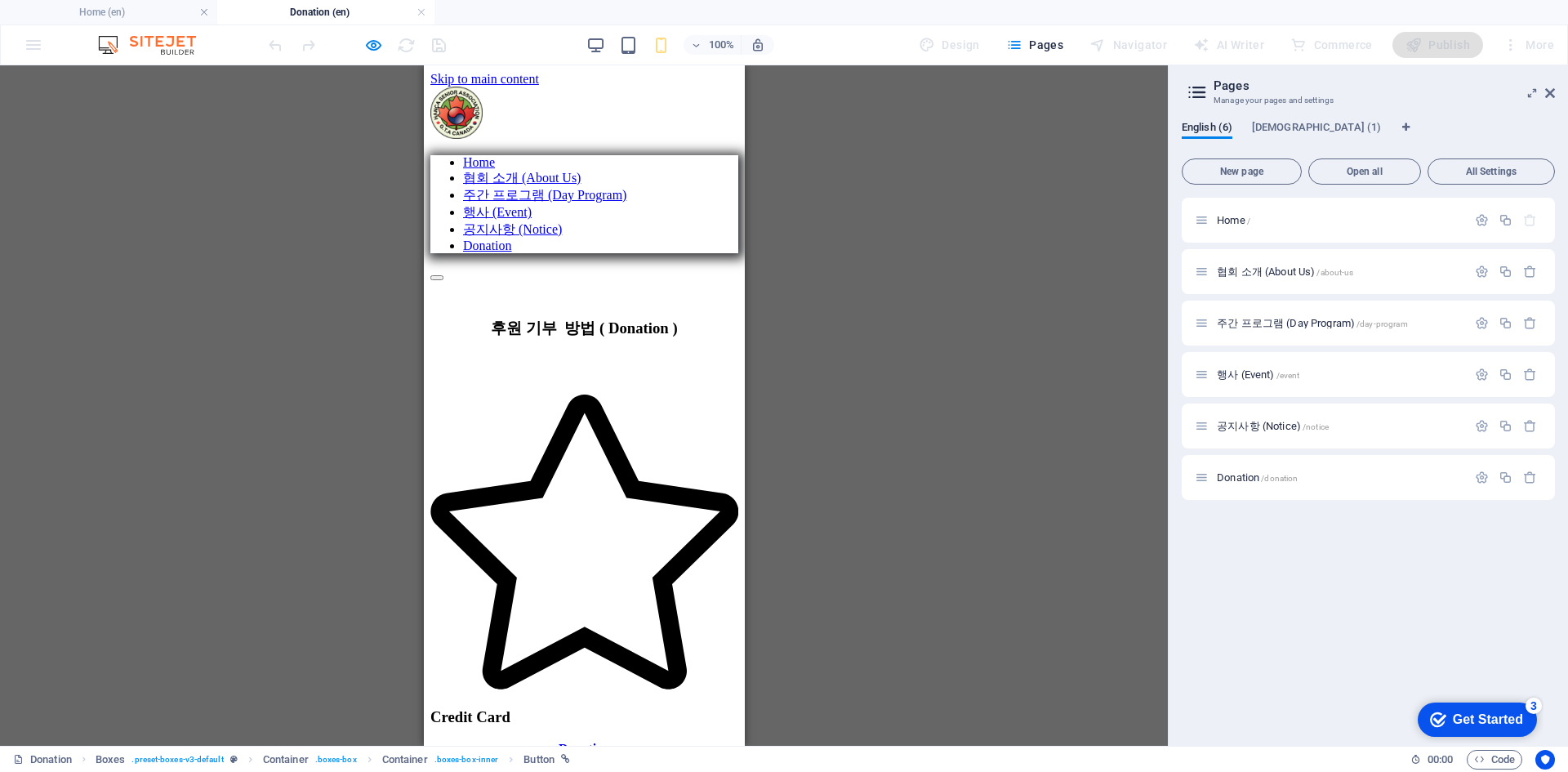
click at [609, 741] on link "Donation" at bounding box center [584, 748] width 51 height 14
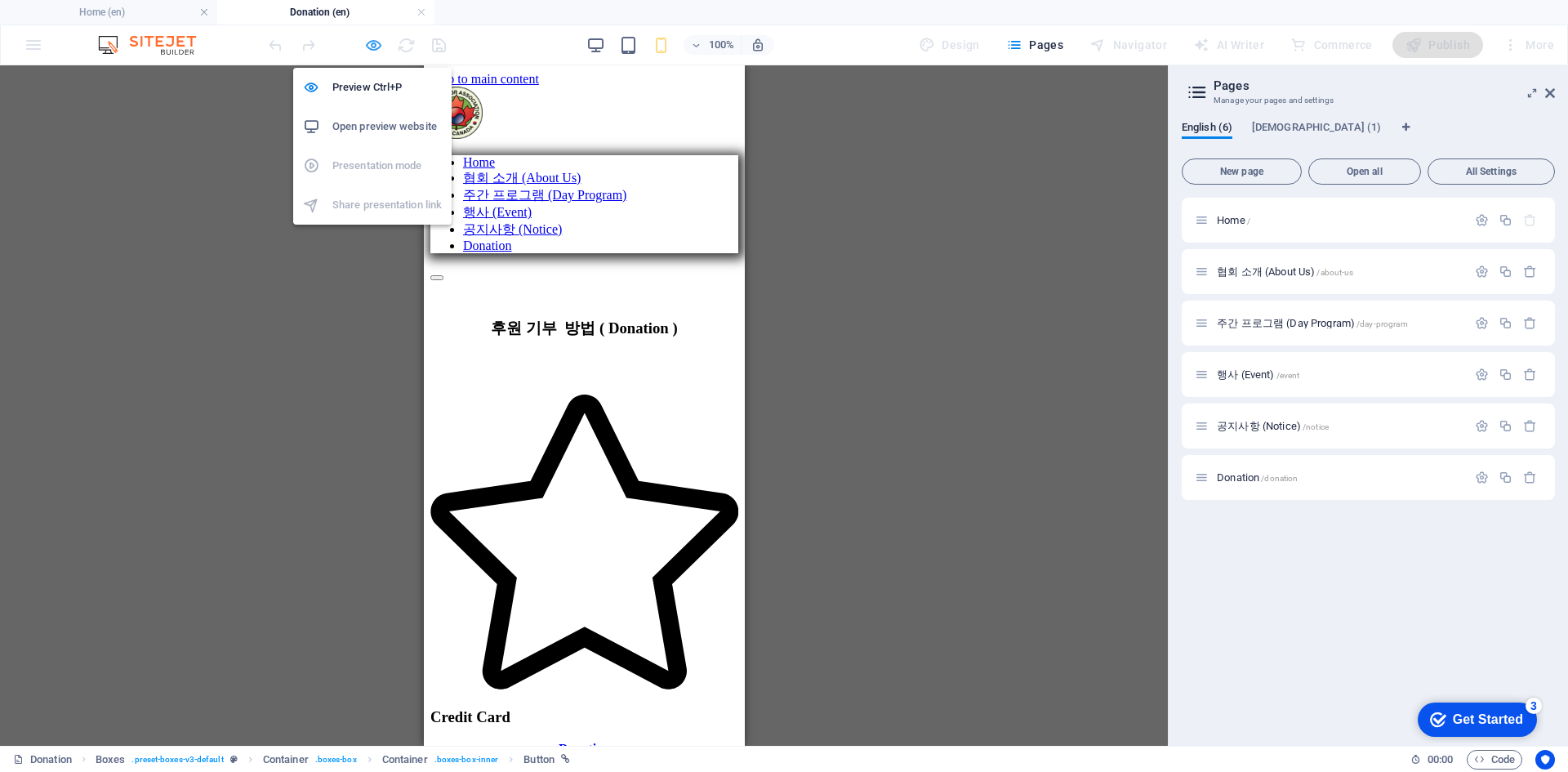
click at [374, 46] on icon "button" at bounding box center [374, 45] width 19 height 19
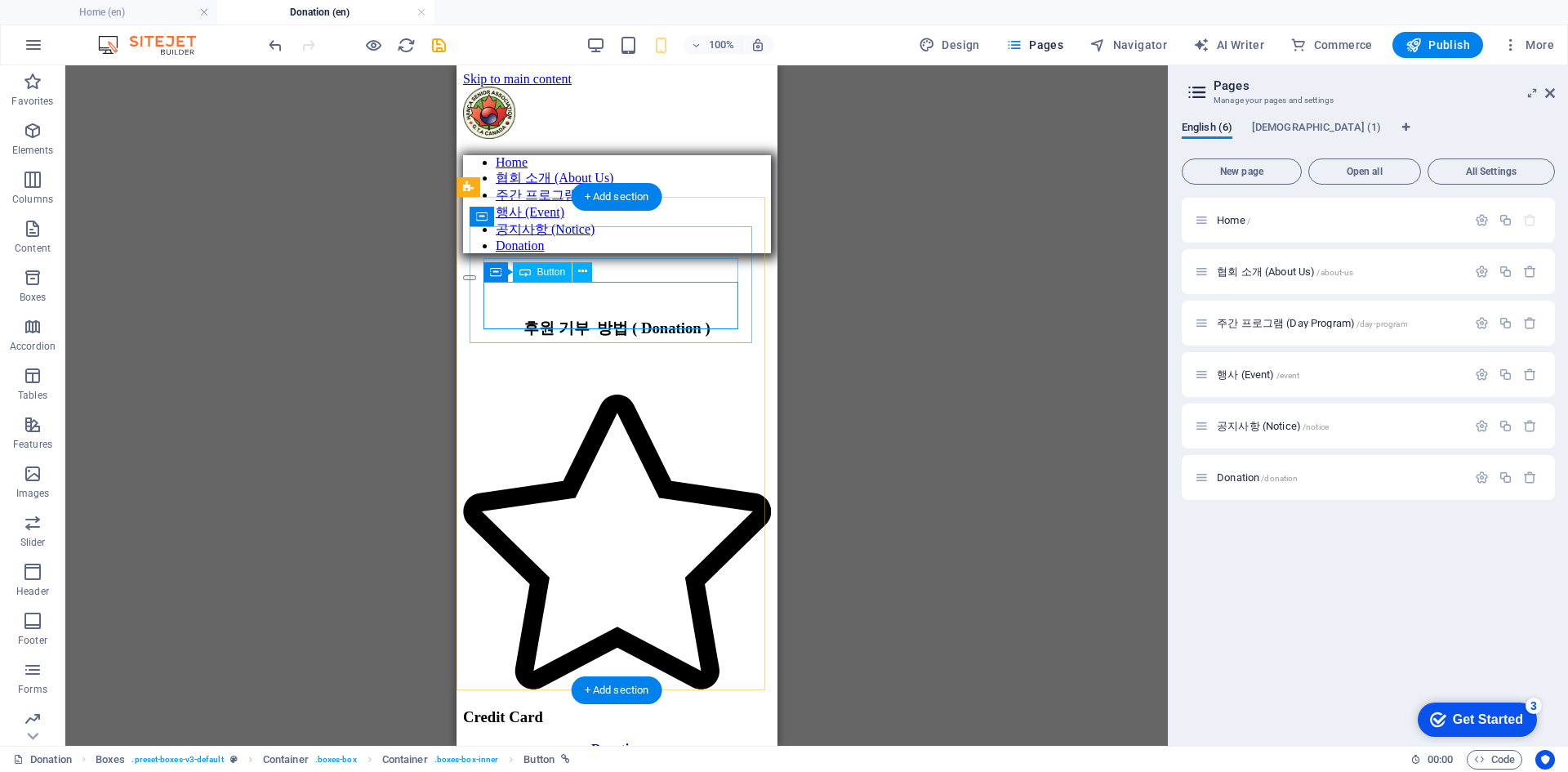
click at [559, 741] on div "Donation" at bounding box center [616, 749] width 308 height 15
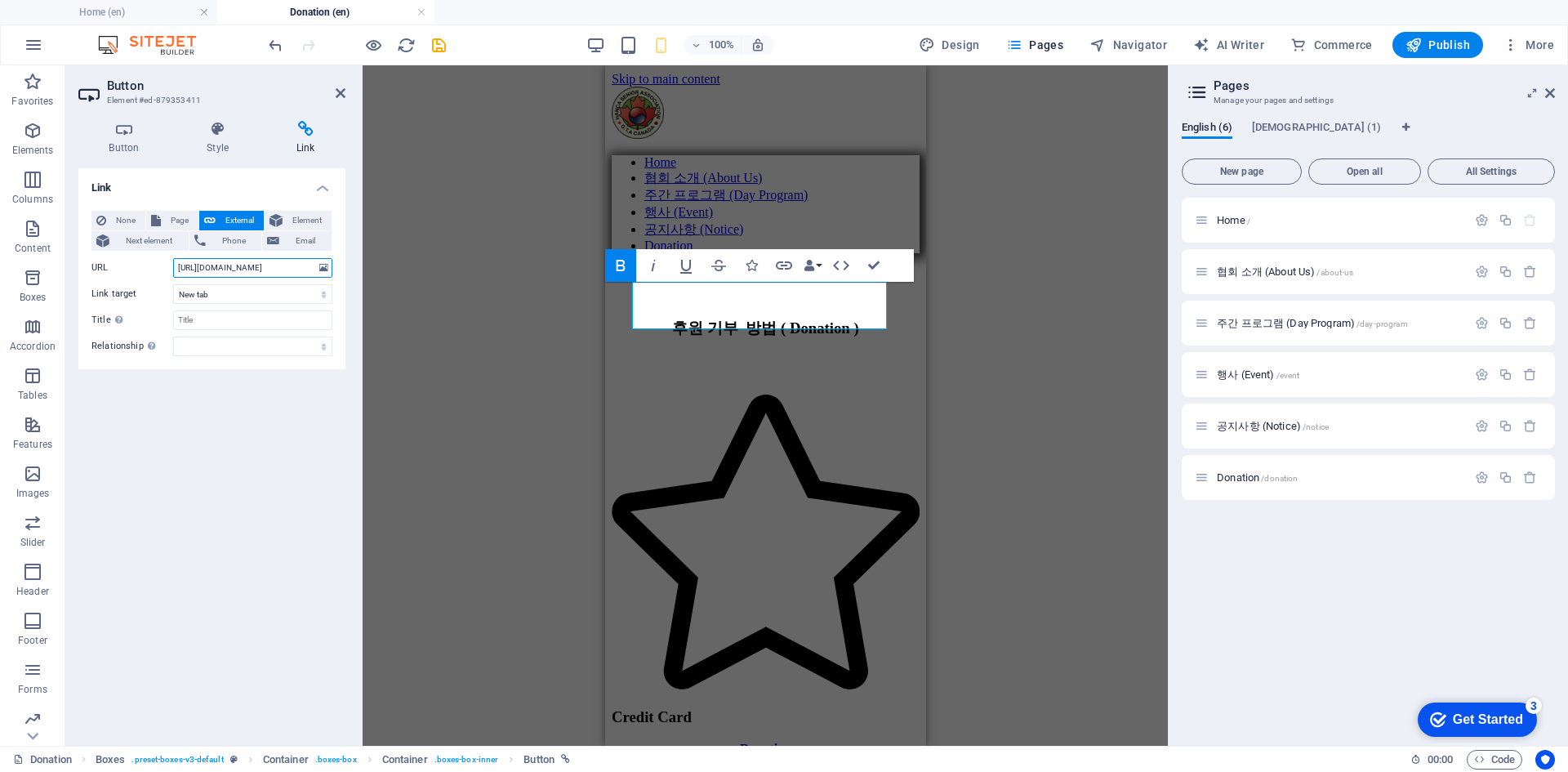
click at [268, 267] on input "[URL][DOMAIN_NAME]" at bounding box center [253, 268] width 159 height 20
type input "[URL][DOMAIN_NAME]"
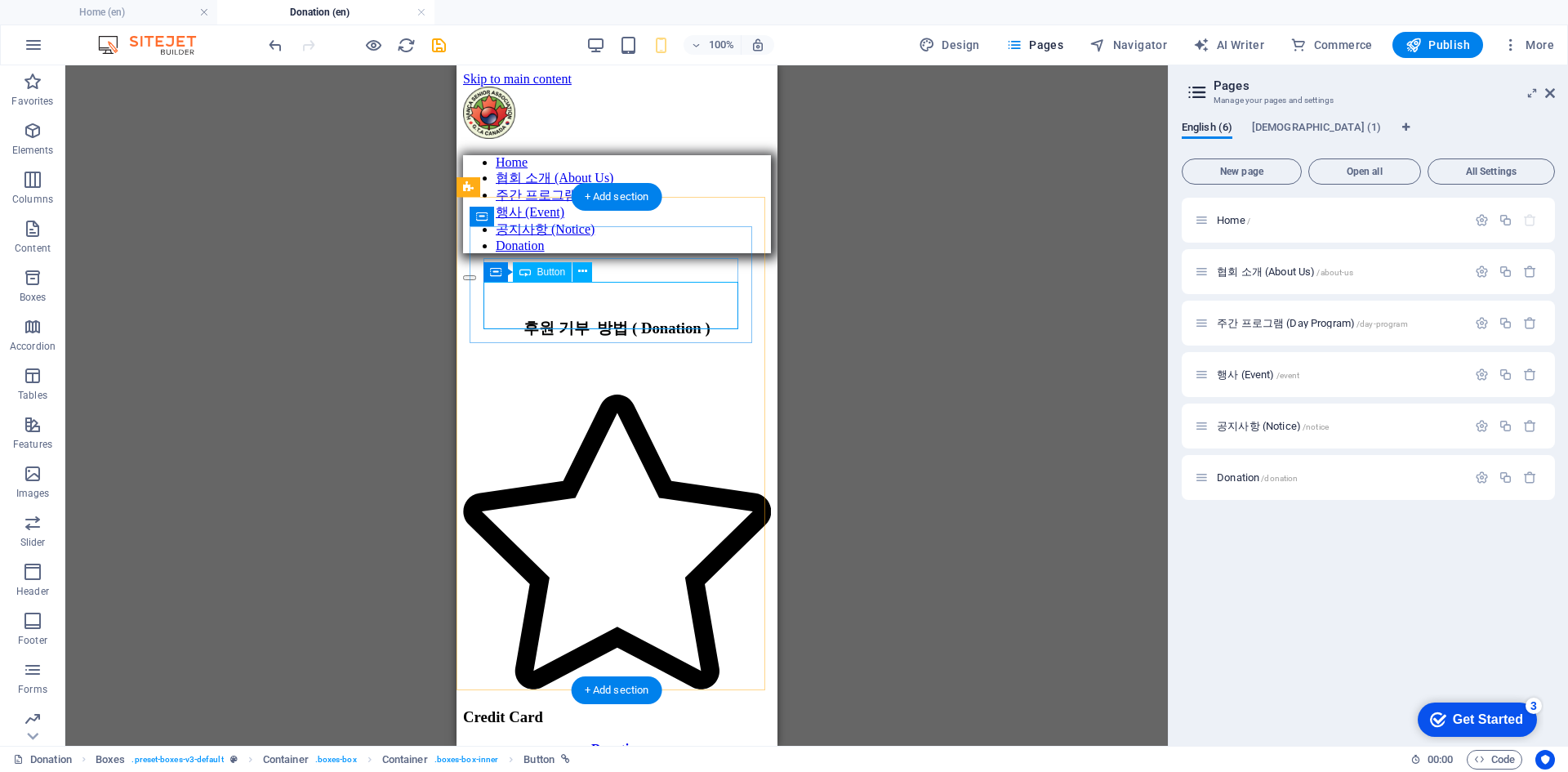
click at [641, 741] on div "Donation" at bounding box center [616, 749] width 308 height 15
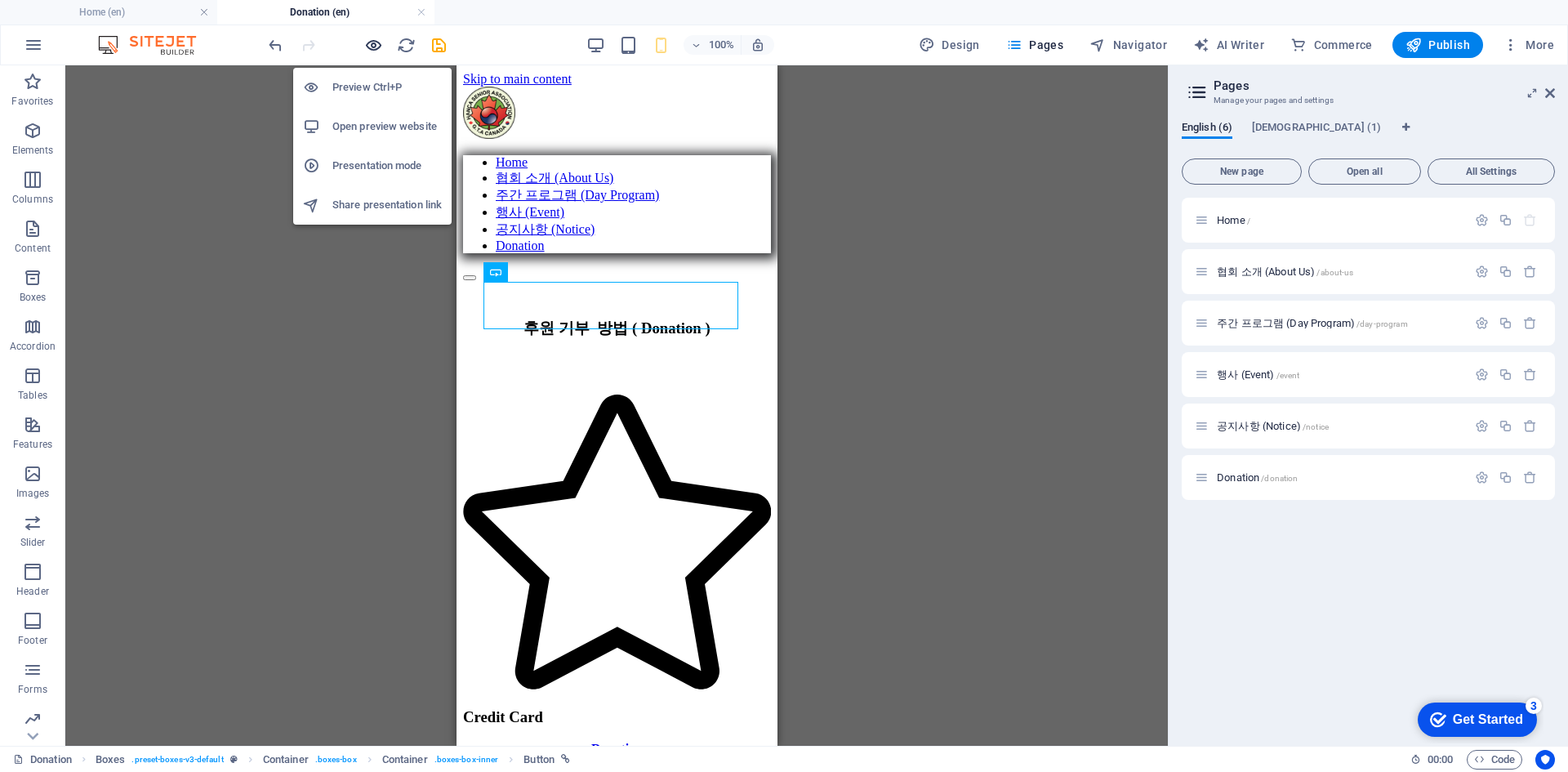
click at [371, 43] on icon "button" at bounding box center [374, 45] width 19 height 19
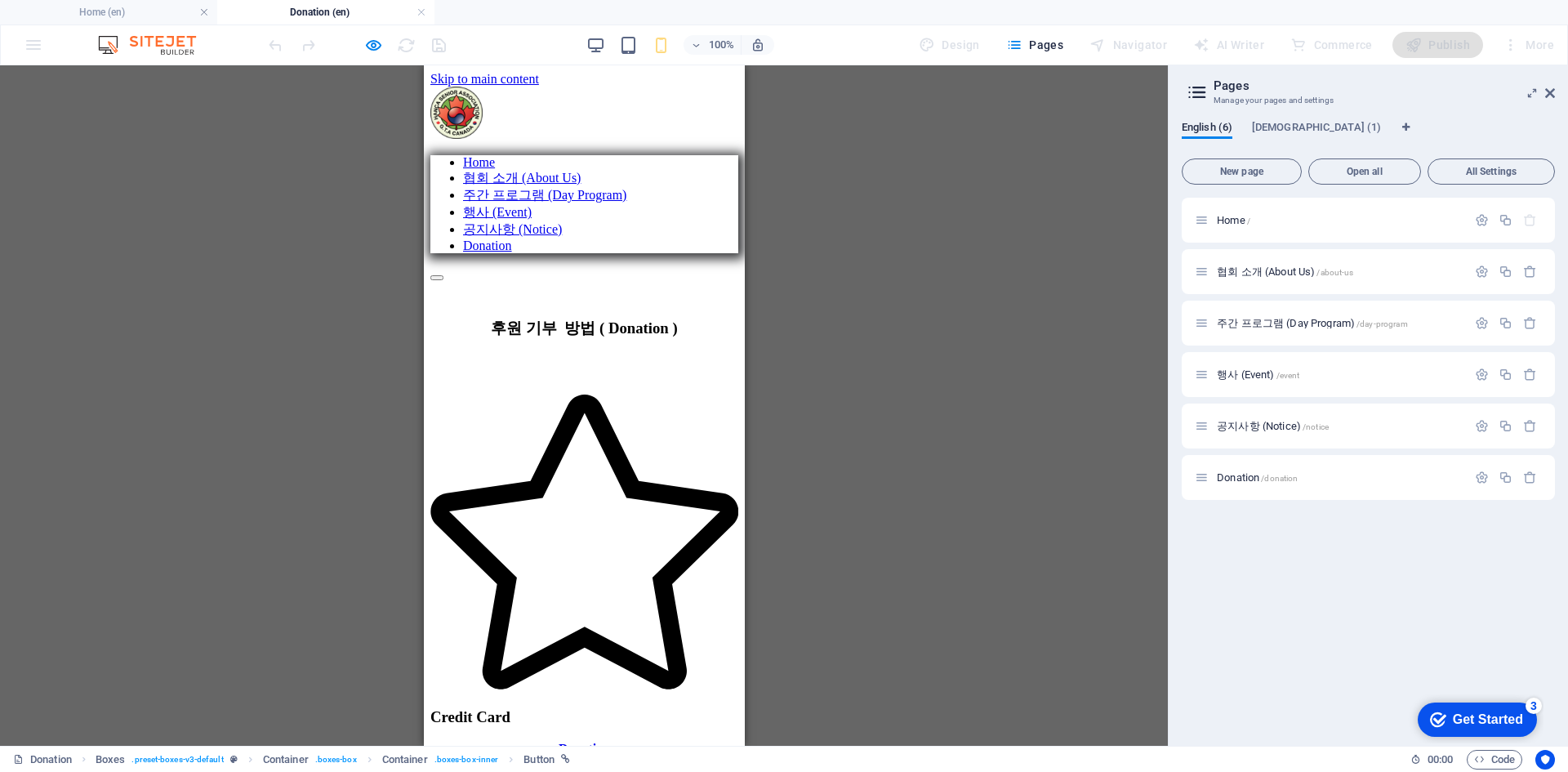
click at [609, 741] on link "Donation" at bounding box center [584, 748] width 51 height 14
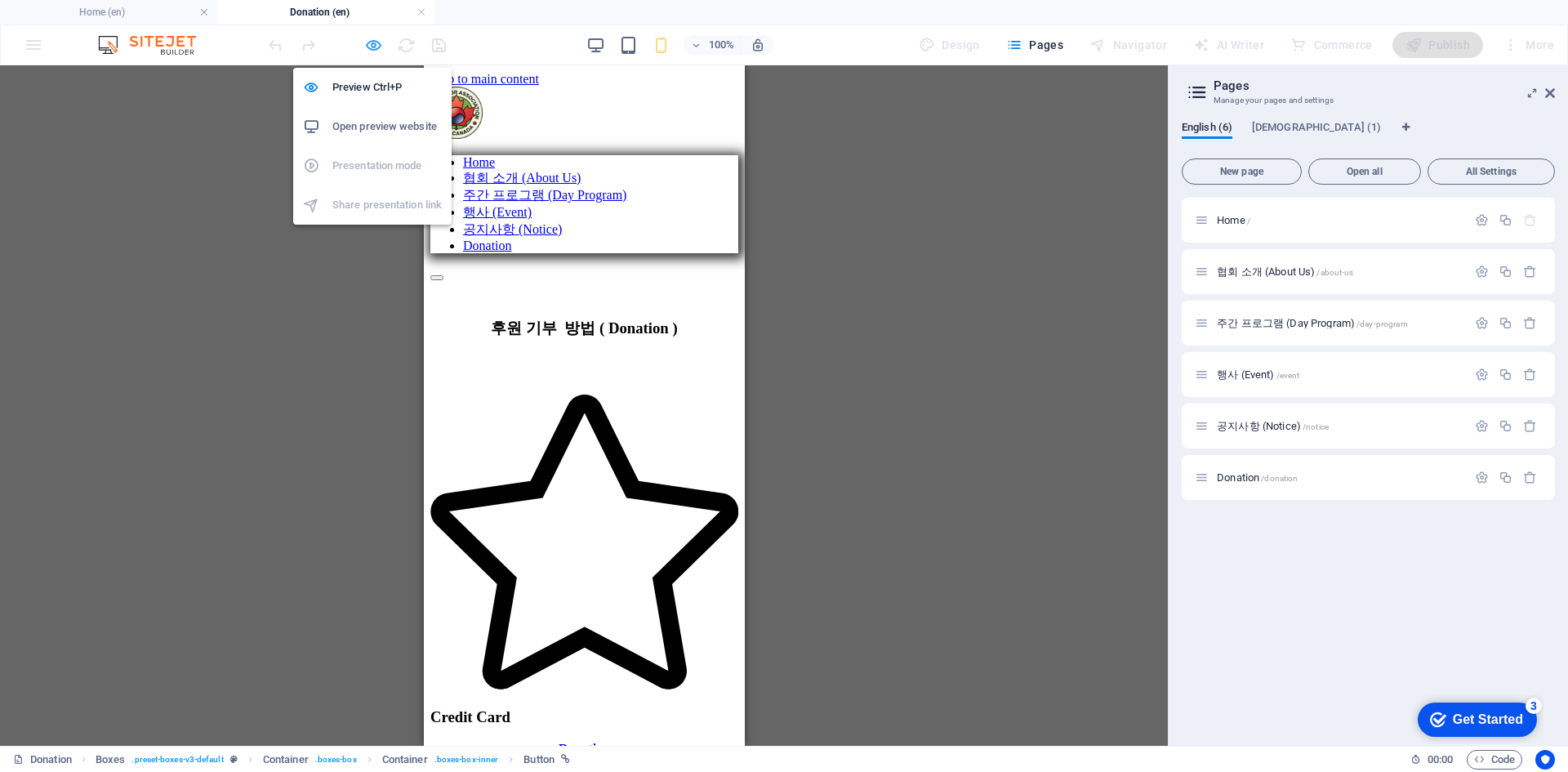
click at [366, 46] on icon "button" at bounding box center [374, 45] width 19 height 19
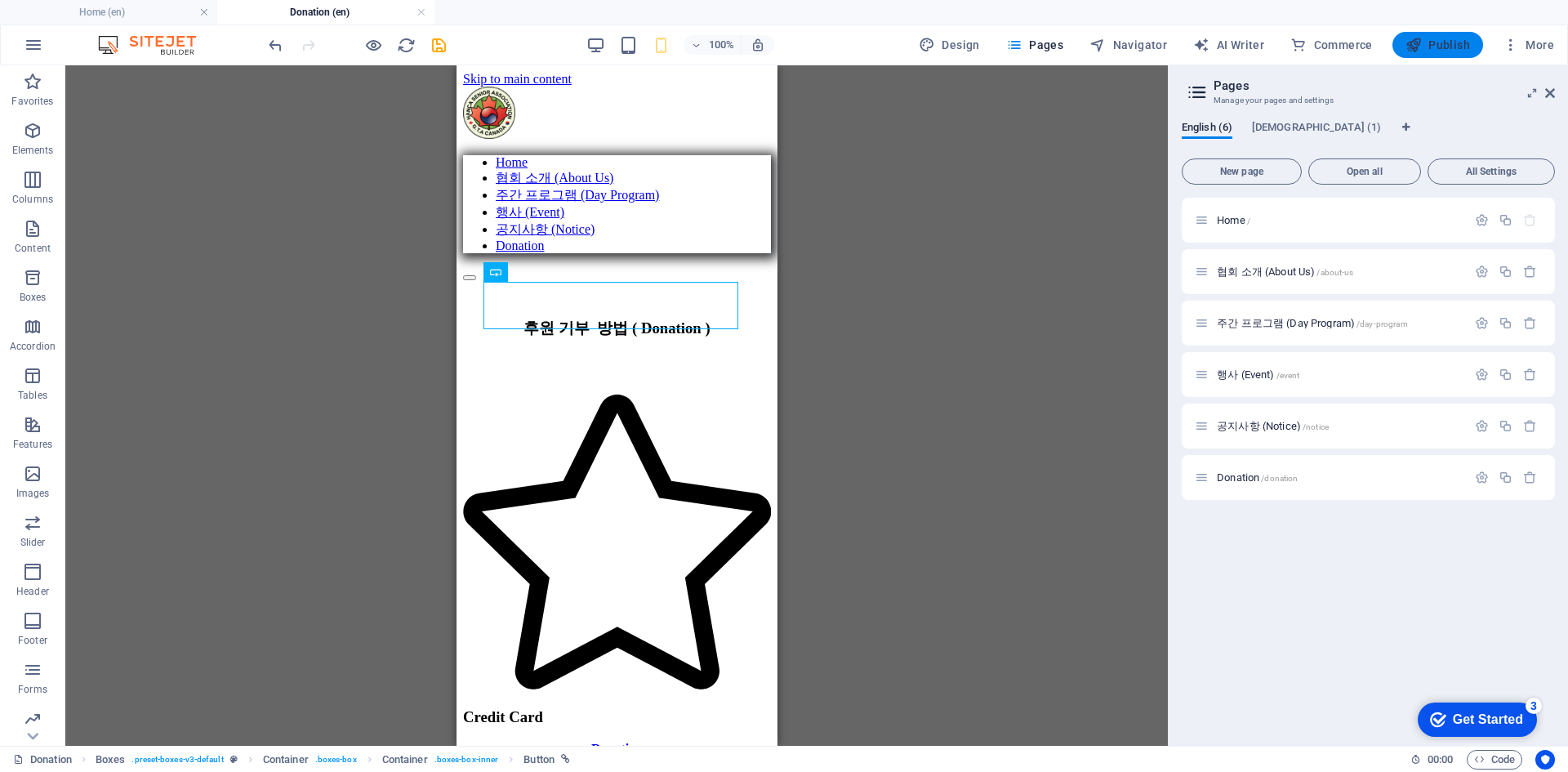
click at [1448, 39] on span "Publish" at bounding box center [1438, 45] width 65 height 17
